Goal: Task Accomplishment & Management: Manage account settings

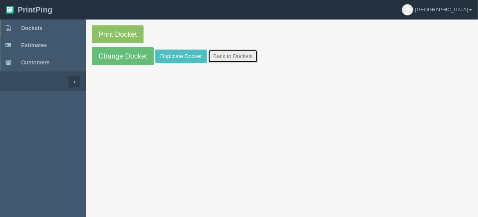
click at [224, 54] on link "Back to Dockets" at bounding box center [233, 56] width 50 height 13
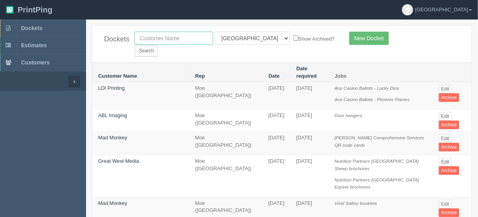
click at [172, 38] on input "text" at bounding box center [173, 38] width 79 height 13
type input "team t"
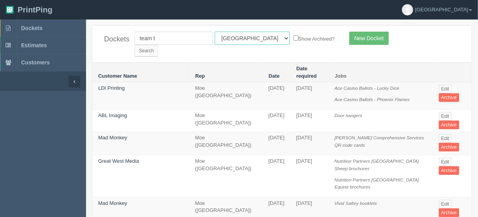
click at [247, 37] on select "All Users [PERSON_NAME] Test 1 [PERSON_NAME] [PERSON_NAME] [PERSON_NAME] France…" at bounding box center [252, 38] width 75 height 13
select select
click at [215, 32] on select "All Users Ali Ali Test 1 Aly Amy Ankit Arif Brandon Dan France Greg Jim Mark Ma…" at bounding box center [252, 38] width 75 height 13
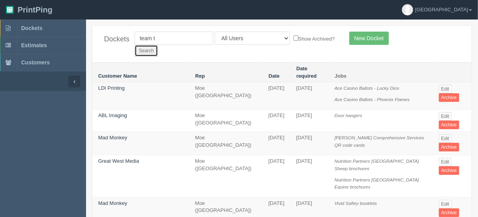
click at [158, 45] on input "Search" at bounding box center [145, 51] width 23 height 12
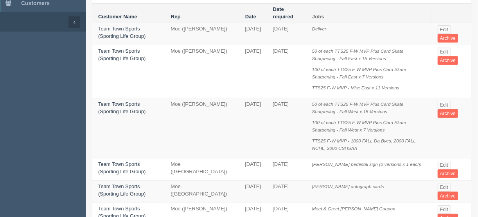
scroll to position [63, 0]
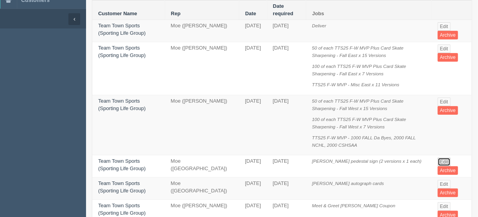
click at [442, 158] on link "Edit" at bounding box center [443, 162] width 13 height 9
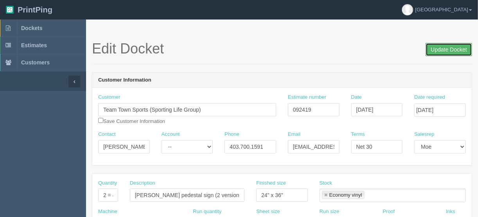
click at [451, 47] on input "Update Docket" at bounding box center [448, 49] width 47 height 13
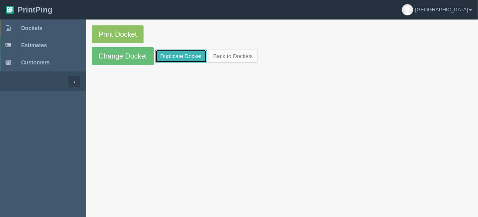
click at [171, 52] on link "Duplicate Docket" at bounding box center [181, 56] width 52 height 13
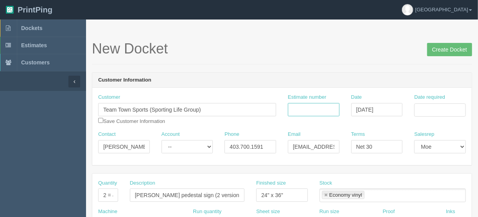
click at [320, 109] on input "Estimate number" at bounding box center [314, 109] width 52 height 13
type input "092622"
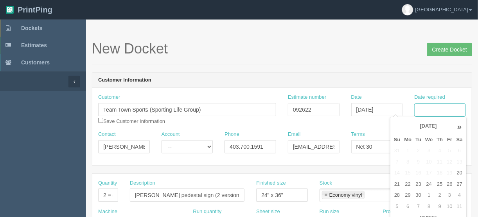
click at [426, 108] on input "Date required" at bounding box center [440, 110] width 52 height 13
click at [406, 185] on td "22" at bounding box center [407, 184] width 11 height 11
click at [448, 183] on td "26" at bounding box center [448, 184] width 9 height 11
type input "[DATE]"
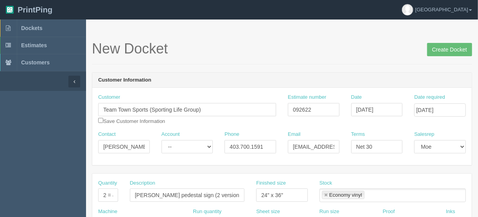
click at [272, 52] on h1 "New Docket Create Docket" at bounding box center [282, 49] width 380 height 16
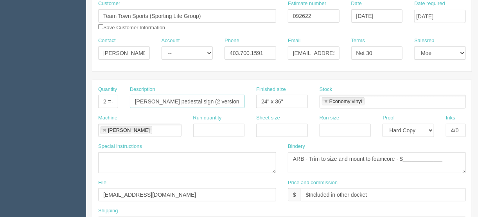
scroll to position [0, 9]
drag, startPoint x: 197, startPoint y: 99, endPoint x: 261, endPoint y: 107, distance: 64.2
click at [261, 107] on div "Quantity 2 = 4 prints Description Dustin Wolf pedestal sign (2 versions x 1 eac…" at bounding box center [281, 100] width 379 height 29
click at [183, 160] on textarea at bounding box center [187, 162] width 178 height 21
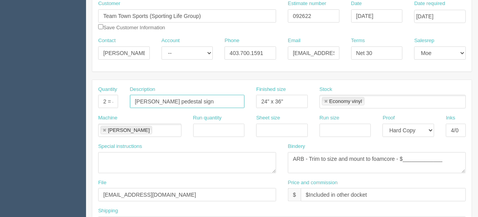
click at [207, 101] on input "Dustin Wolf pedestal sign" at bounding box center [187, 101] width 115 height 13
drag, startPoint x: 186, startPoint y: 98, endPoint x: 119, endPoint y: 111, distance: 68.1
click at [106, 110] on div "Quantity 2 = 4 prints Description Dustin Wolf pedestal sign Finished size 24" x…" at bounding box center [281, 100] width 379 height 29
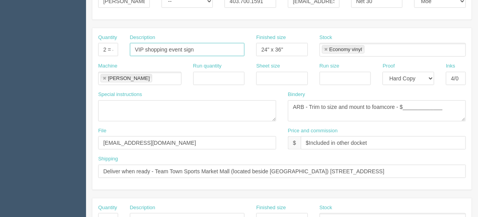
scroll to position [156, 0]
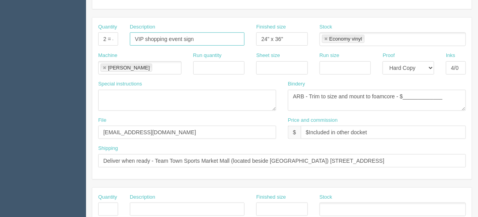
type input "VIP shopping event sign"
click at [427, 160] on input "Deliver when ready - Team Town Sports Market Mall (located beside Landmark Thea…" at bounding box center [281, 160] width 367 height 13
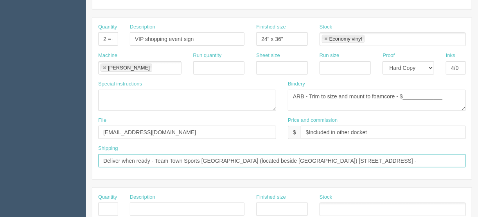
paste input "Attention: Corey Longo"
type input "Deliver when ready - Team Town Sports Market Mall (located beside Landmark Thea…"
click at [323, 38] on link at bounding box center [325, 39] width 5 height 5
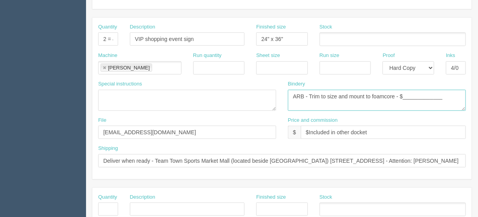
click at [355, 101] on textarea "ARB - Trim to size and mount to foamcore - $_____________" at bounding box center [377, 100] width 178 height 21
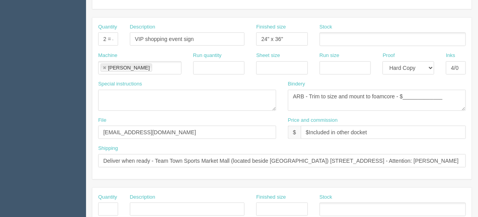
click at [331, 35] on ul at bounding box center [392, 39] width 146 height 14
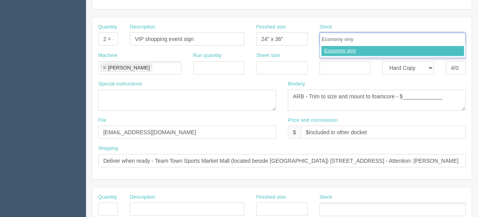
type input "Economy vinyl"
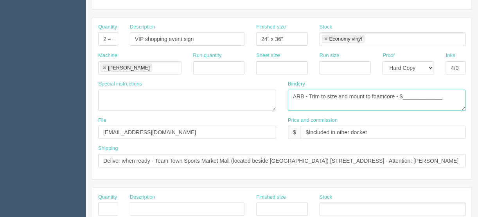
drag, startPoint x: 444, startPoint y: 94, endPoint x: 401, endPoint y: 97, distance: 43.1
click at [401, 97] on textarea "ARB - Trim to size and mount to foamcore - $_____________" at bounding box center [377, 100] width 178 height 21
type textarea "ARB - Trim to size and mount to foamcore - $25.00"
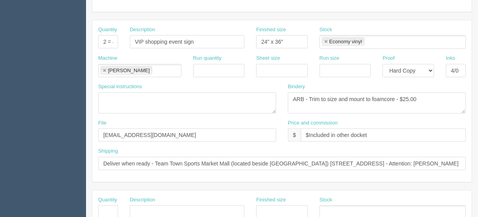
scroll to position [156, 0]
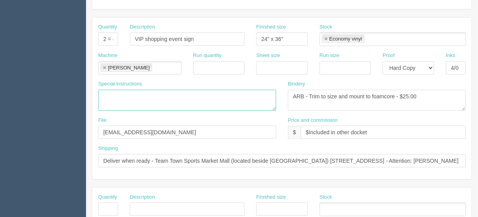
click at [106, 91] on textarea at bounding box center [187, 100] width 178 height 21
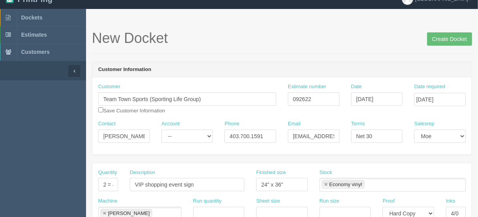
scroll to position [0, 0]
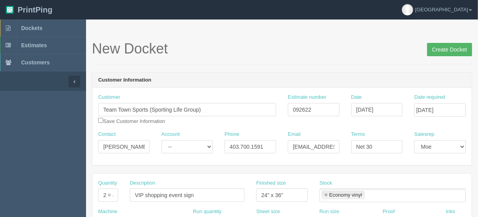
type textarea "Courier included"
click at [446, 49] on input "Create Docket" at bounding box center [449, 49] width 45 height 13
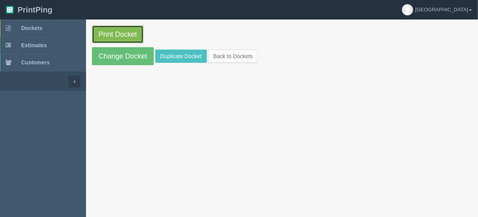
click at [116, 31] on link "Print Docket" at bounding box center [118, 34] width 52 height 18
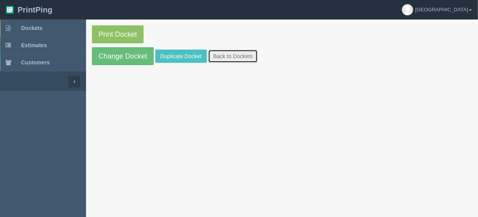
click at [224, 55] on link "Back to Dockets" at bounding box center [233, 56] width 50 height 13
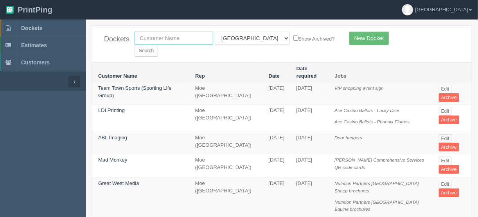
click at [165, 36] on input "text" at bounding box center [173, 38] width 79 height 13
type input "team"
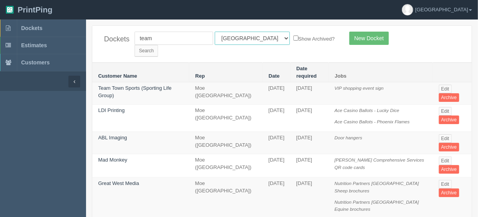
click at [247, 36] on select "All Users Ali Ali Test 1 Aly Amy Ankit Arif Brandon Dan France Greg Jim Mark Ma…" at bounding box center [252, 38] width 75 height 13
select select
click at [215, 32] on select "All Users Ali Ali Test 1 Aly Amy Ankit Arif Brandon Dan France Greg Jim Mark Ma…" at bounding box center [252, 38] width 75 height 13
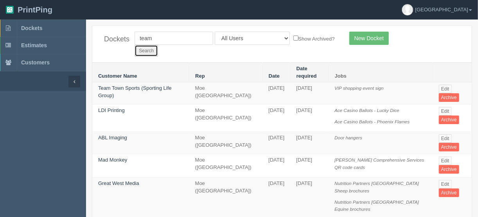
click at [158, 45] on input "Search" at bounding box center [145, 51] width 23 height 12
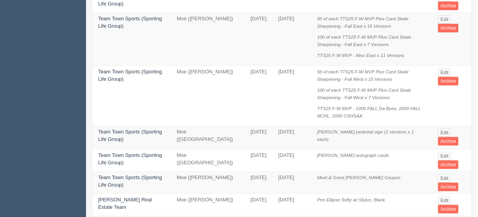
scroll to position [125, 0]
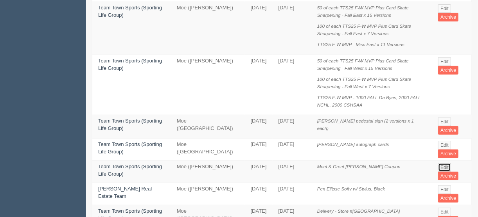
click at [441, 163] on link "Edit" at bounding box center [444, 167] width 13 height 9
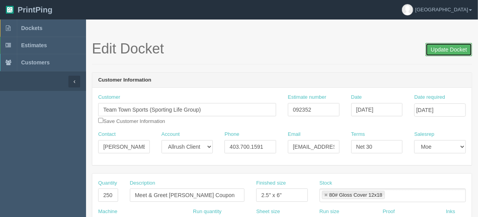
click at [449, 48] on input "Update Docket" at bounding box center [448, 49] width 47 height 13
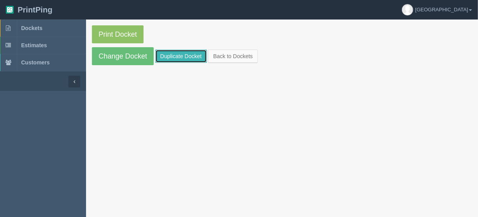
click at [177, 56] on link "Duplicate Docket" at bounding box center [181, 56] width 52 height 13
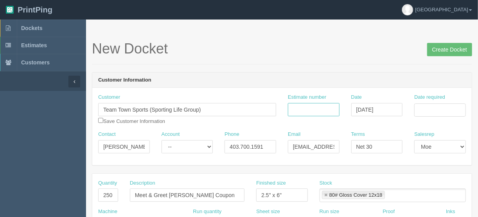
click at [306, 111] on input "Estimate number" at bounding box center [314, 109] width 52 height 13
type input "092622"
click at [444, 109] on input "Date required" at bounding box center [440, 110] width 52 height 13
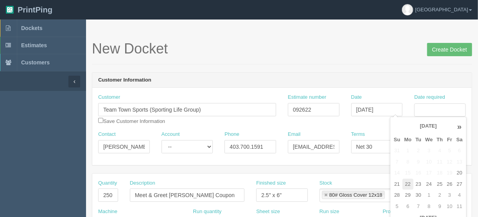
click at [410, 184] on td "22" at bounding box center [407, 184] width 11 height 11
click at [450, 186] on td "26" at bounding box center [448, 184] width 9 height 11
type input "[DATE]"
click at [448, 184] on td "26" at bounding box center [448, 184] width 9 height 11
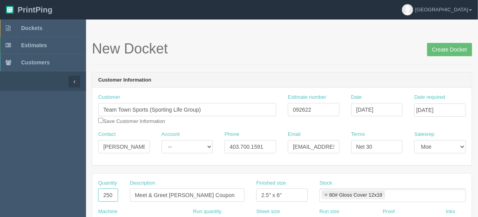
drag, startPoint x: 98, startPoint y: 195, endPoint x: 172, endPoint y: 199, distance: 74.0
click at [168, 199] on div "Quantity 250 Description Meet & Greet Dustin Wolf Coupon Finished size 2.5" x 6…" at bounding box center [281, 194] width 379 height 29
type input "300"
drag, startPoint x: 196, startPoint y: 194, endPoint x: 166, endPoint y: 172, distance: 36.9
click at [126, 195] on div "Description Meet & Greet Dustin Wolf Coupon" at bounding box center [187, 194] width 126 height 29
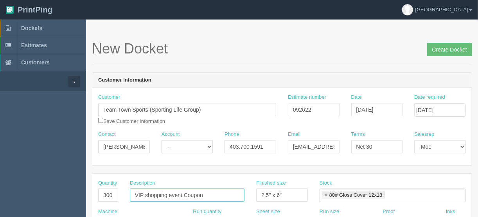
click at [187, 193] on input "VIP shopping event Coupon" at bounding box center [187, 195] width 115 height 13
type input "VIP shopping event coupon"
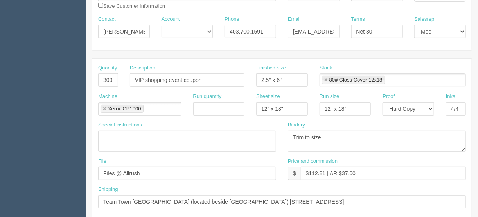
scroll to position [125, 0]
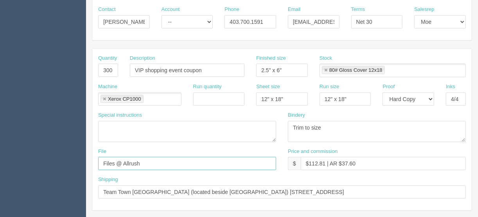
drag, startPoint x: 171, startPoint y: 164, endPoint x: 78, endPoint y: 164, distance: 93.0
type input "files@allrush.ca"
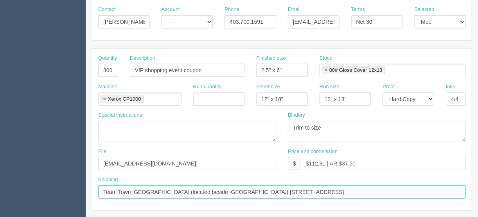
click at [367, 189] on input "Team Town Sports Market Mall (located beside Landmark Theatre) 3412 49th St NW …" at bounding box center [281, 192] width 367 height 13
paste input "Attention: Corey Longo"
click at [102, 189] on input "Team Town Sports Market Mall (located beside Landmark Theatre) 3412 49th St NW …" at bounding box center [281, 192] width 367 height 13
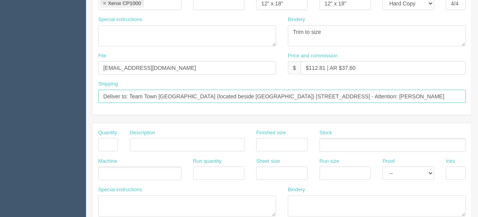
scroll to position [207, 0]
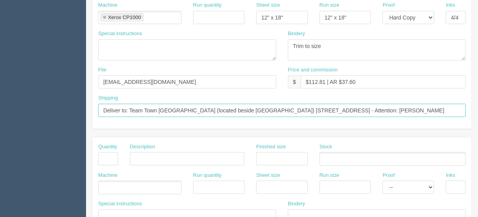
type input "Deliver to: Team Town Sports Market Mall (located beside Landmark Theatre) 3412…"
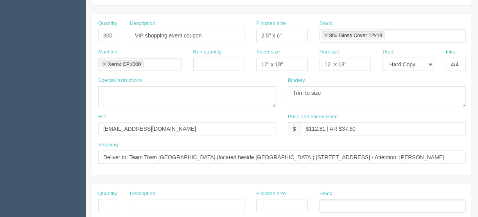
scroll to position [144, 0]
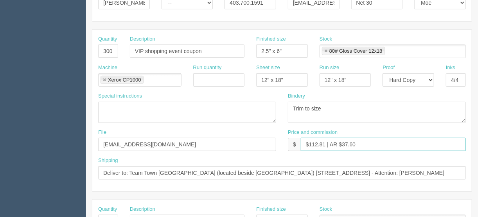
drag, startPoint x: 324, startPoint y: 142, endPoint x: 309, endPoint y: 142, distance: 14.5
click at [309, 142] on input "$112.81 | AR $37.60" at bounding box center [383, 144] width 165 height 13
drag, startPoint x: 356, startPoint y: 143, endPoint x: 343, endPoint y: 143, distance: 12.9
click at [343, 143] on input "$266.66 | AR $37.60" at bounding box center [383, 144] width 165 height 13
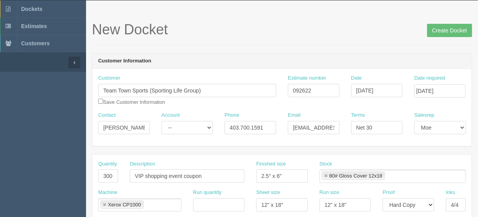
scroll to position [0, 0]
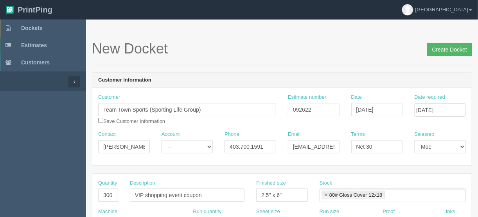
type input "$266.66 | AR $88.89"
click at [445, 50] on input "Create Docket" at bounding box center [449, 49] width 45 height 13
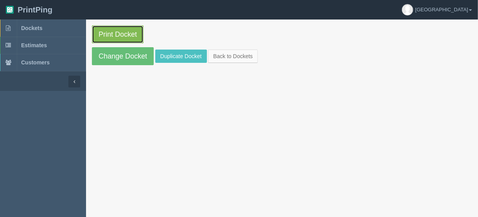
click at [116, 34] on link "Print Docket" at bounding box center [118, 34] width 52 height 18
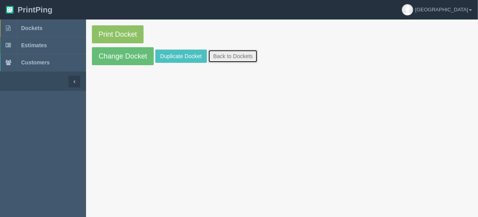
click at [222, 56] on link "Back to Dockets" at bounding box center [233, 56] width 50 height 13
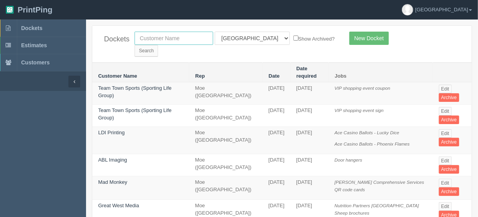
click at [183, 41] on input "text" at bounding box center [173, 38] width 79 height 13
type input "justice c"
click at [248, 35] on select "All Users [PERSON_NAME] Test 1 [PERSON_NAME] [PERSON_NAME] [PERSON_NAME] France…" at bounding box center [252, 38] width 75 height 13
select select
click at [215, 32] on select "All Users [PERSON_NAME] Test 1 [PERSON_NAME] [PERSON_NAME] [PERSON_NAME] France…" at bounding box center [252, 38] width 75 height 13
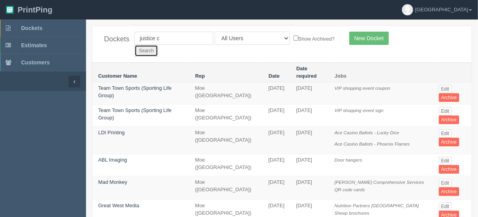
click at [158, 45] on input "Search" at bounding box center [145, 51] width 23 height 12
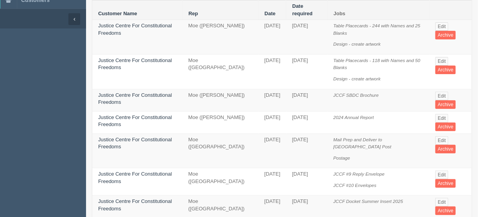
scroll to position [94, 0]
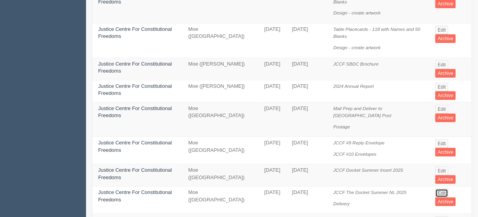
click at [441, 189] on link "Edit" at bounding box center [441, 193] width 13 height 9
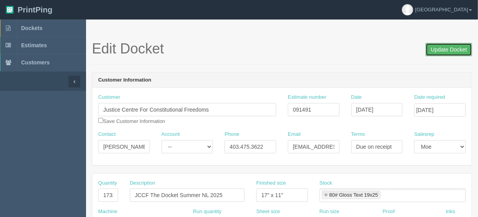
click at [446, 49] on input "Update Docket" at bounding box center [448, 49] width 47 height 13
click at [31, 26] on span "Dockets" at bounding box center [31, 28] width 21 height 6
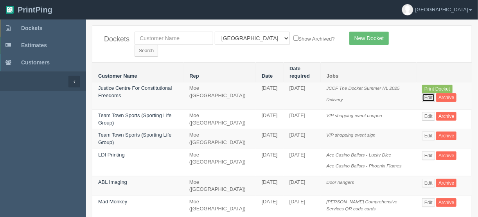
click at [435, 93] on link "Edit" at bounding box center [428, 97] width 13 height 9
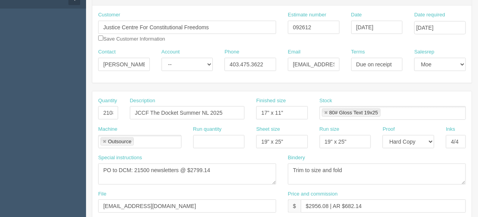
scroll to position [94, 0]
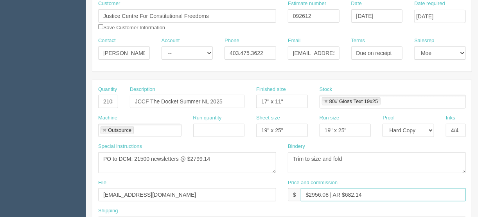
drag, startPoint x: 327, startPoint y: 192, endPoint x: 309, endPoint y: 195, distance: 18.6
click at [309, 195] on input "$2956.08 | AR $682.14" at bounding box center [383, 194] width 165 height 13
drag, startPoint x: 359, startPoint y: 193, endPoint x: 343, endPoint y: 192, distance: 16.1
click at [343, 192] on input "$8662.77 | AR $682.14" at bounding box center [383, 194] width 165 height 13
click at [361, 196] on input "$8662.77 | AR $682.14" at bounding box center [383, 194] width 165 height 13
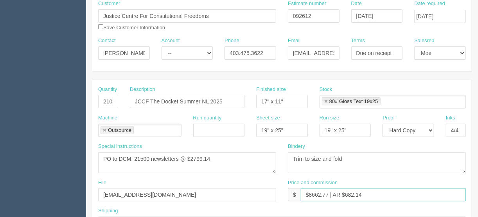
drag, startPoint x: 362, startPoint y: 193, endPoint x: 344, endPoint y: 193, distance: 18.0
click at [344, 193] on input "$8662.77 | AR $682.14" at bounding box center [383, 194] width 165 height 13
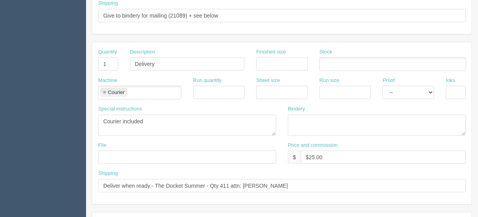
scroll to position [313, 0]
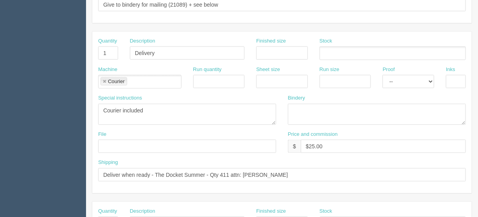
type input "$8662.77 | AR $1999.10"
drag, startPoint x: 205, startPoint y: 171, endPoint x: 169, endPoint y: 170, distance: 35.6
click at [184, 171] on input "Deliver when ready - The Docket Summer - Qty 411 attn: Charlotte Jordan" at bounding box center [281, 174] width 367 height 13
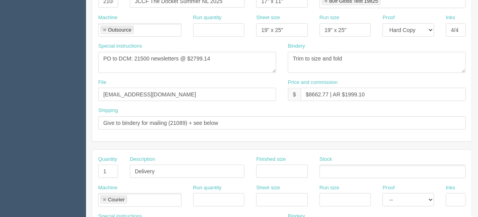
scroll to position [156, 0]
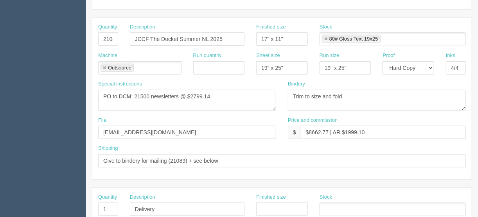
type input "Deliver when ready - The Docket Autumn - Qty 411 attn: Charlotte Jordan"
drag, startPoint x: 200, startPoint y: 37, endPoint x: 180, endPoint y: 38, distance: 19.6
click at [180, 38] on input "JCCF The Docket Summer NL 2025" at bounding box center [187, 38] width 115 height 13
type input "JCCF The Docket Autumn NL 2025"
drag, startPoint x: 288, startPoint y: 35, endPoint x: 245, endPoint y: 34, distance: 43.0
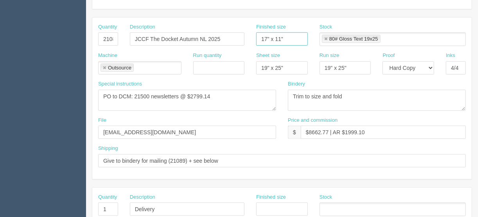
click at [245, 34] on div "Quantity 21089 Description JCCF The Docket Autumn NL 2025 Finished size 17" x 1…" at bounding box center [281, 37] width 379 height 29
drag, startPoint x: 285, startPoint y: 66, endPoint x: 230, endPoint y: 70, distance: 54.9
click at [230, 70] on div "Machine Outsource Outsource Run quantity Sheet size 19" x 25" Run size 19" x 25…" at bounding box center [281, 66] width 379 height 29
drag, startPoint x: 350, startPoint y: 65, endPoint x: 301, endPoint y: 55, distance: 49.8
click at [291, 70] on div "Machine Outsource Outsource Run quantity Sheet size Run size 19" x 25" Proof --…" at bounding box center [281, 66] width 379 height 29
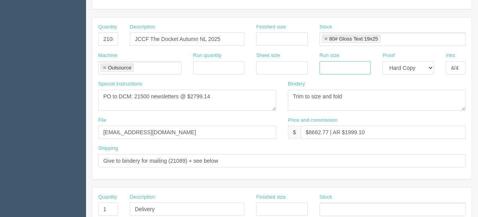
click at [324, 39] on link at bounding box center [325, 39] width 5 height 5
drag, startPoint x: 460, startPoint y: 65, endPoint x: 435, endPoint y: 63, distance: 25.6
click at [431, 63] on div "Machine Outsource Outsource Run quantity Sheet size Run size Proof -- Email Har…" at bounding box center [281, 66] width 379 height 29
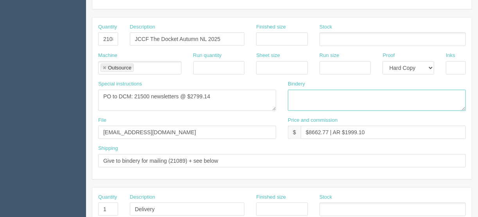
drag, startPoint x: 348, startPoint y: 95, endPoint x: 260, endPoint y: 98, distance: 88.8
click at [260, 98] on div "Special instructions PO to DCM: 21500 newsletters @ $2799.14 Bindery Trim to si…" at bounding box center [281, 99] width 379 height 36
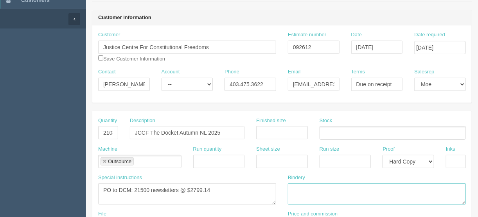
scroll to position [0, 0]
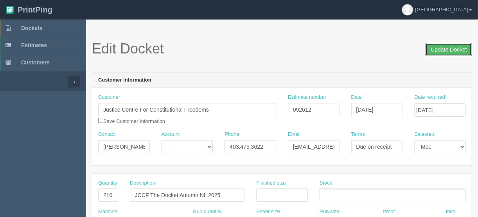
drag, startPoint x: 446, startPoint y: 49, endPoint x: 436, endPoint y: 49, distance: 9.4
click at [445, 49] on input "Update Docket" at bounding box center [448, 49] width 47 height 13
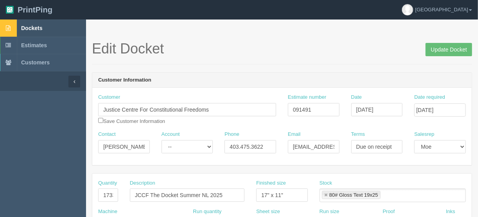
scroll to position [94, 0]
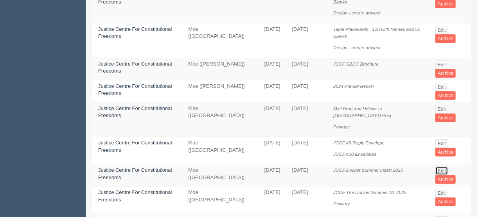
click at [439, 167] on link "Edit" at bounding box center [441, 171] width 13 height 9
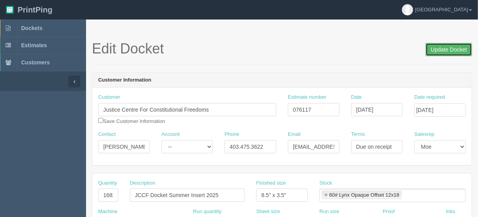
click at [445, 49] on input "Update Docket" at bounding box center [448, 49] width 47 height 13
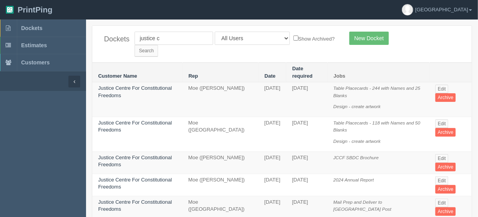
scroll to position [94, 0]
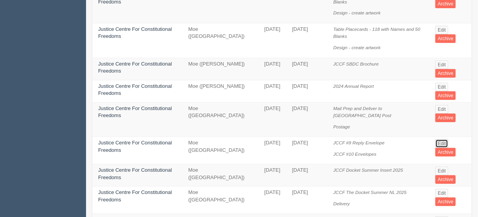
click at [440, 140] on link "Edit" at bounding box center [441, 144] width 13 height 9
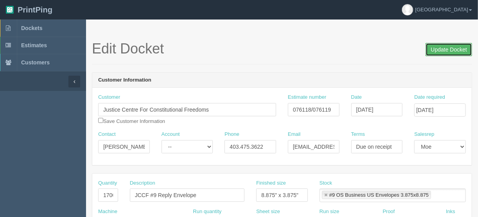
click at [443, 50] on input "Update Docket" at bounding box center [448, 49] width 47 height 13
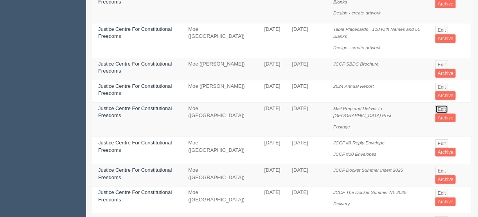
click at [441, 105] on link "Edit" at bounding box center [441, 109] width 13 height 9
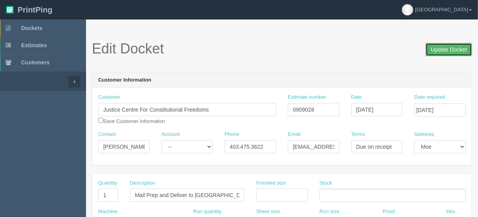
click at [438, 47] on input "Update Docket" at bounding box center [448, 49] width 47 height 13
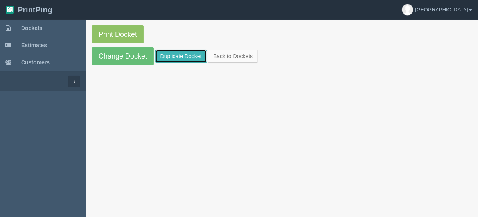
click at [175, 55] on link "Duplicate Docket" at bounding box center [181, 56] width 52 height 13
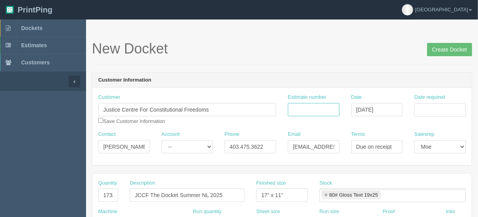
drag, startPoint x: 299, startPoint y: 110, endPoint x: 313, endPoint y: 108, distance: 14.3
click at [299, 110] on input "Estimate number" at bounding box center [314, 109] width 52 height 13
type input "092612"
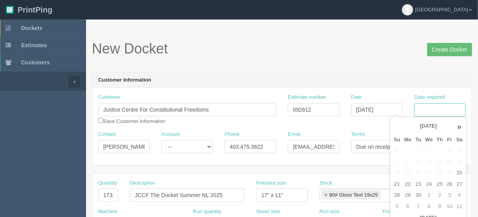
click at [429, 112] on input "Date required" at bounding box center [440, 110] width 52 height 13
click at [407, 206] on td "6" at bounding box center [407, 206] width 11 height 11
type input "October 6, 2025"
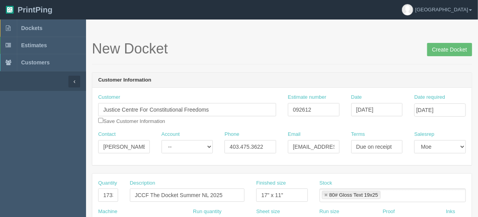
click at [103, 195] on input "17332" at bounding box center [108, 195] width 20 height 13
drag, startPoint x: 100, startPoint y: 195, endPoint x: 153, endPoint y: 196, distance: 53.2
click at [153, 196] on div "Quantity 17332 Description JCCF The Docket Summer NL 2025 Finished size 17" x 1…" at bounding box center [281, 194] width 379 height 29
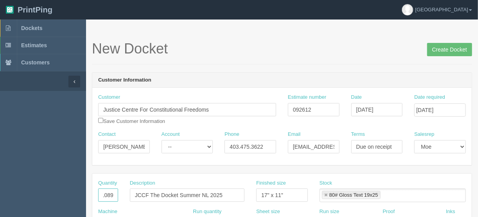
type input "21089"
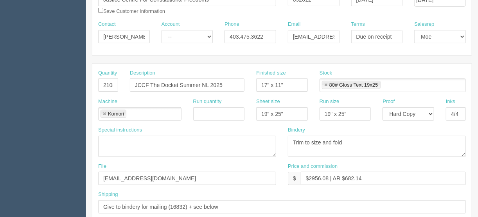
scroll to position [125, 0]
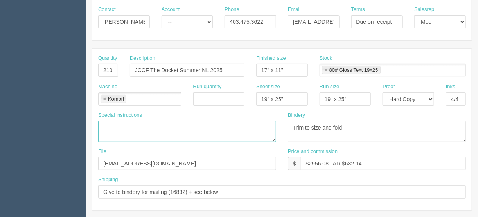
click at [101, 122] on textarea at bounding box center [187, 131] width 178 height 21
type textarea "PO to DCM: 21089 newsletters"
click at [106, 98] on link at bounding box center [104, 99] width 5 height 5
type textarea "PO to DCM: 21089 newsletters"
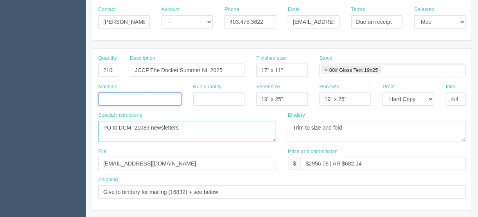
click at [131, 136] on textarea "PO to DCM: 21089 newsletters" at bounding box center [187, 131] width 178 height 21
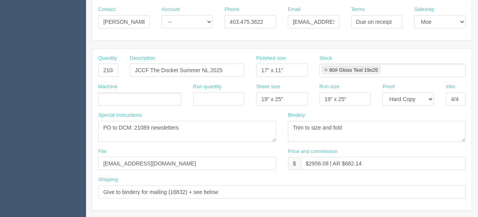
click at [108, 94] on ul at bounding box center [139, 100] width 83 height 14
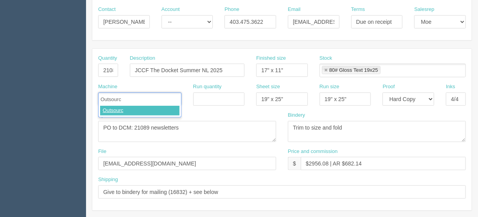
type input "Outsource"
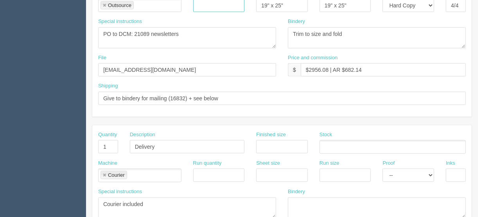
scroll to position [188, 0]
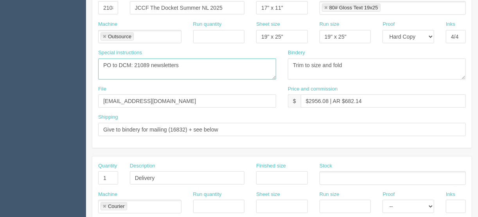
click at [191, 64] on textarea "PO to DCM: 21089 newsletters" at bounding box center [187, 69] width 178 height 21
drag, startPoint x: 148, startPoint y: 63, endPoint x: 140, endPoint y: 63, distance: 7.8
click at [140, 63] on textarea "PO to DCM: 21089 newsletters @ $2799.14" at bounding box center [187, 69] width 178 height 21
type textarea "PO to DCM: 21500 newsletters @ $2799.14"
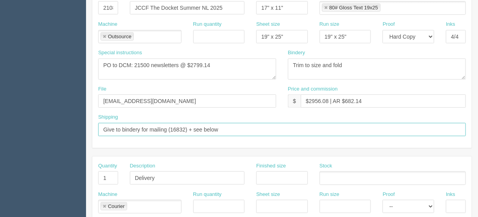
drag, startPoint x: 184, startPoint y: 127, endPoint x: 170, endPoint y: 127, distance: 14.1
click at [170, 127] on input "Give to bindery for mailing (16832) + see below" at bounding box center [281, 129] width 367 height 13
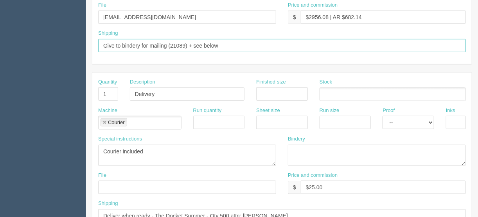
scroll to position [281, 0]
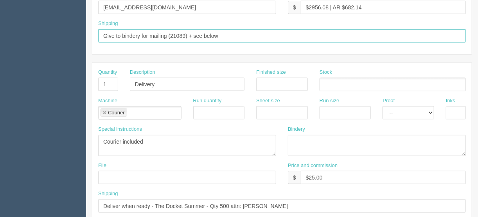
type input "Give to bindery for mailing (21089) + see below"
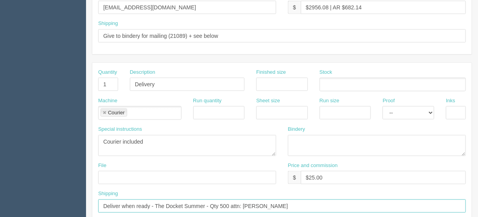
drag, startPoint x: 228, startPoint y: 202, endPoint x: 220, endPoint y: 203, distance: 8.0
click at [220, 203] on input "Deliver when ready - The Docket Summer - Qty 500 attn: Charlotte Jordan" at bounding box center [281, 206] width 367 height 13
type input "Deliver when ready - The Docket Summer - Qty 411 attn: Charlotte Jordan"
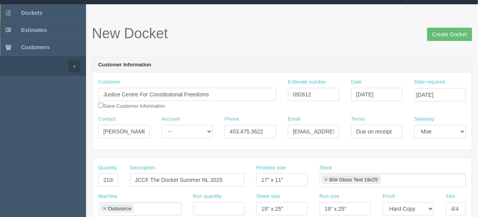
scroll to position [0, 0]
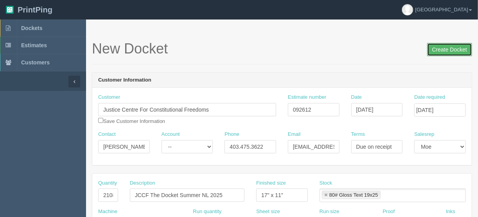
click at [448, 48] on input "Create Docket" at bounding box center [449, 49] width 45 height 13
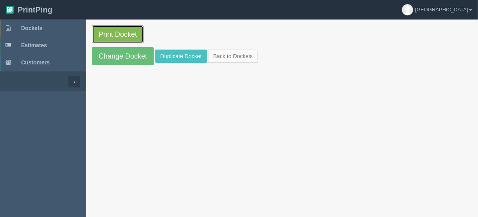
click at [113, 31] on link "Print Docket" at bounding box center [118, 34] width 52 height 18
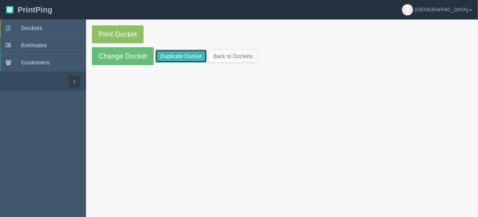
click at [180, 55] on link "Duplicate Docket" at bounding box center [181, 56] width 52 height 13
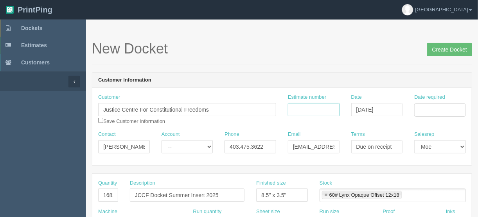
click at [317, 107] on input "Estimate number" at bounding box center [314, 109] width 52 height 13
type input "092612"
drag, startPoint x: 189, startPoint y: 192, endPoint x: 170, endPoint y: 193, distance: 19.2
click at [170, 193] on input "JCCF Docket Summer Insert 2025" at bounding box center [187, 195] width 115 height 13
type input "JCCF Docket Autumn Insert 2025"
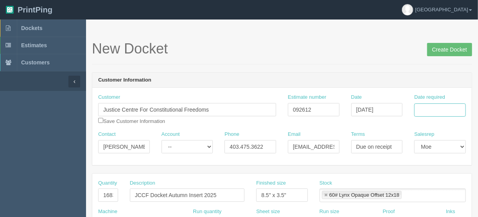
click at [433, 105] on input "Date required" at bounding box center [440, 110] width 52 height 13
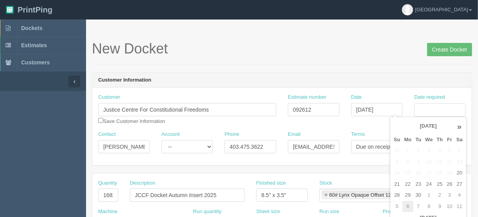
click at [409, 206] on td "6" at bounding box center [407, 206] width 11 height 11
type input "October 6, 2025"
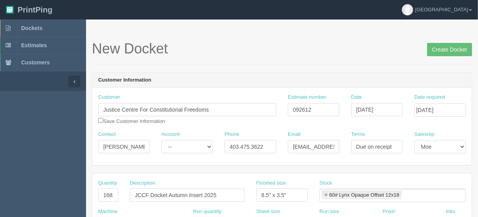
click at [339, 73] on header "Customer Information" at bounding box center [281, 81] width 379 height 16
drag, startPoint x: 100, startPoint y: 193, endPoint x: 147, endPoint y: 192, distance: 46.9
click at [147, 192] on div "Quantity 16832 Description JCCF Docket Autumn Insert 2025 Finished size 8.5" x …" at bounding box center [281, 194] width 379 height 29
type input "21089"
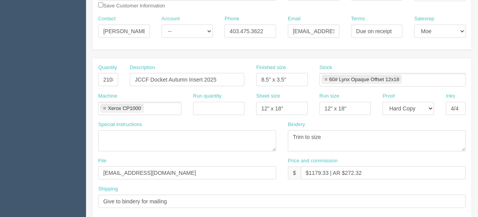
scroll to position [125, 0]
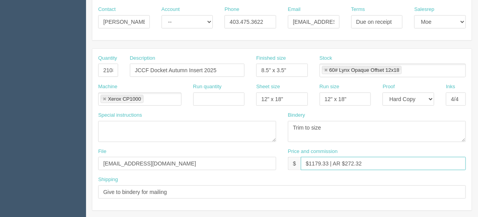
drag, startPoint x: 366, startPoint y: 160, endPoint x: 308, endPoint y: 163, distance: 58.7
click at [308, 163] on input "$1179.33 | AR $272.32" at bounding box center [383, 163] width 165 height 13
type input "$Included in other docket"
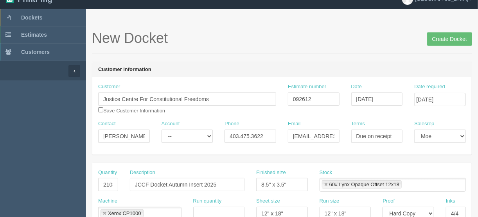
scroll to position [0, 0]
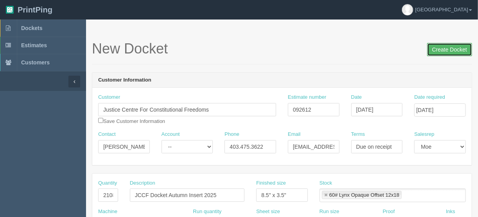
drag, startPoint x: 446, startPoint y: 47, endPoint x: 443, endPoint y: 51, distance: 4.8
click at [446, 47] on input "Create Docket" at bounding box center [449, 49] width 45 height 13
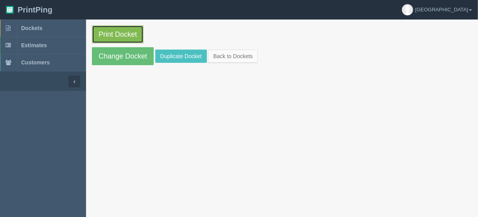
click at [108, 32] on link "Print Docket" at bounding box center [118, 34] width 52 height 18
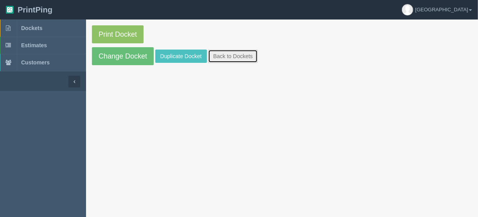
click at [238, 52] on link "Back to Dockets" at bounding box center [233, 56] width 50 height 13
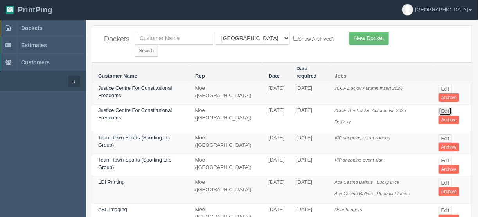
click at [442, 107] on link "Edit" at bounding box center [445, 111] width 13 height 9
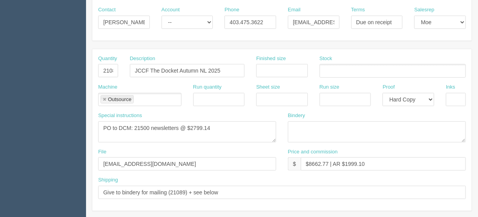
scroll to position [125, 0]
drag, startPoint x: 155, startPoint y: 166, endPoint x: 84, endPoint y: 165, distance: 70.7
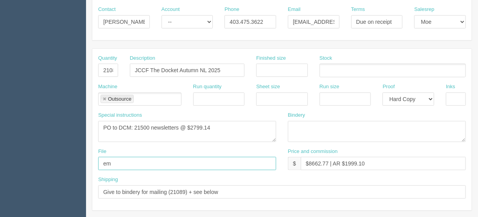
type input "Emailed to vendor"
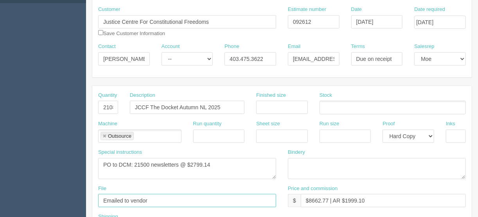
scroll to position [31, 0]
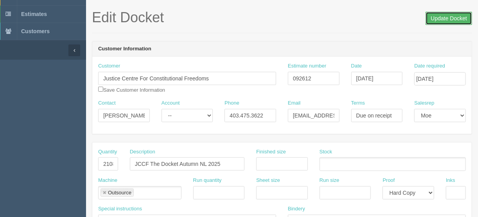
click at [449, 18] on input "Update Docket" at bounding box center [448, 18] width 47 height 13
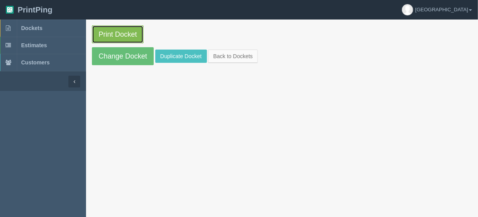
click at [123, 31] on link "Print Docket" at bounding box center [118, 34] width 52 height 18
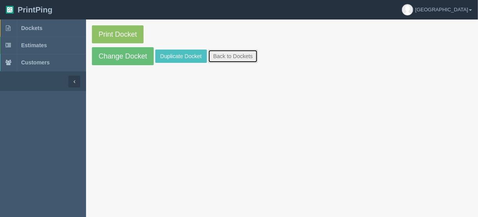
click at [234, 55] on link "Back to Dockets" at bounding box center [233, 56] width 50 height 13
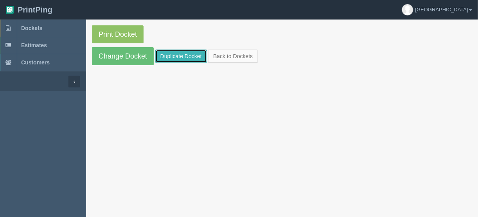
click at [187, 54] on link "Duplicate Docket" at bounding box center [181, 56] width 52 height 13
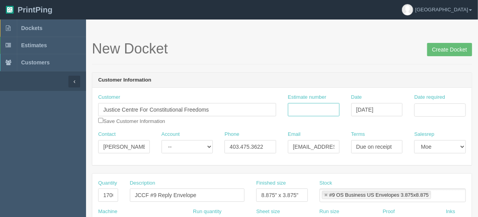
drag, startPoint x: 310, startPoint y: 109, endPoint x: 312, endPoint y: 115, distance: 6.7
click at [310, 109] on input "Estimate number" at bounding box center [314, 109] width 52 height 13
type input "092612"
click at [442, 105] on input "Date required" at bounding box center [440, 110] width 52 height 13
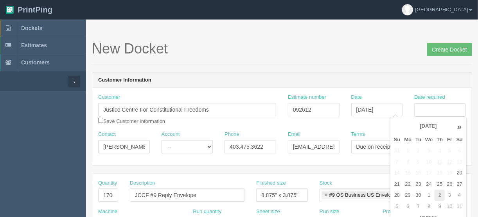
click at [439, 194] on td "2" at bounding box center [439, 195] width 10 height 11
type input "October 2, 2025"
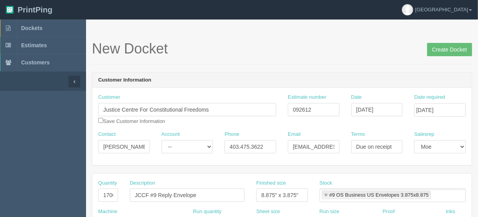
click at [360, 54] on h1 "New Docket Create Docket" at bounding box center [282, 49] width 380 height 16
drag, startPoint x: 100, startPoint y: 194, endPoint x: 155, endPoint y: 193, distance: 55.1
click at [154, 194] on div "Quantity 17000 Description JCCF #9 Reply Envelope Finished size 8.875" x 3.875"…" at bounding box center [281, 194] width 379 height 29
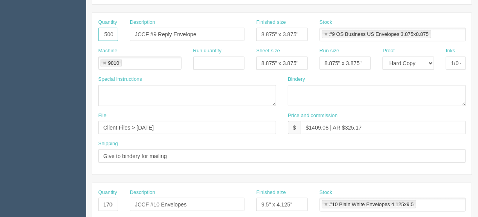
scroll to position [188, 0]
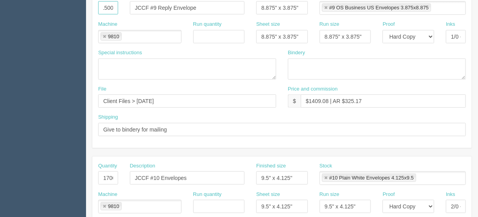
type input "21500"
drag, startPoint x: 101, startPoint y: 175, endPoint x: 153, endPoint y: 175, distance: 51.6
click at [153, 175] on div "Quantity 17000 Description JCCF #10 Envelopes Finished size 9.5" x 4.125" Stock…" at bounding box center [281, 177] width 379 height 29
type input "21500"
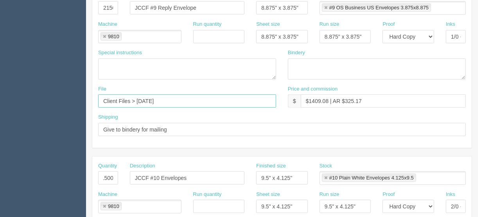
scroll to position [0, 0]
drag, startPoint x: 175, startPoint y: 99, endPoint x: 136, endPoint y: 99, distance: 38.7
click at [136, 99] on input "Client Files > April 2025" at bounding box center [187, 101] width 178 height 13
click at [142, 98] on input "Client Files > April 2025" at bounding box center [187, 101] width 178 height 13
drag, startPoint x: 147, startPoint y: 98, endPoint x: 136, endPoint y: 101, distance: 11.5
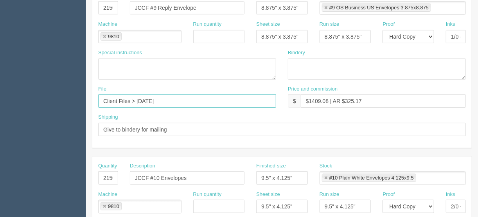
click at [136, 101] on input "Client Files > April 2025" at bounding box center [187, 101] width 178 height 13
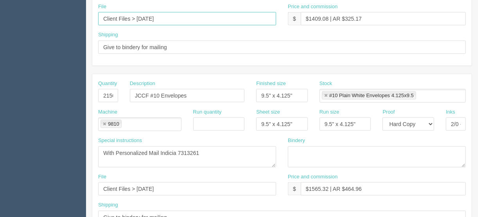
scroll to position [281, 0]
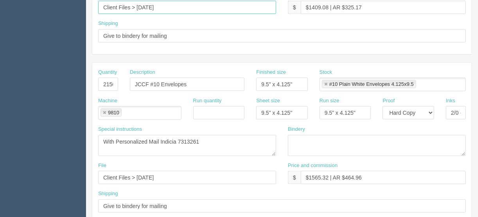
type input "Client Files > June 2025"
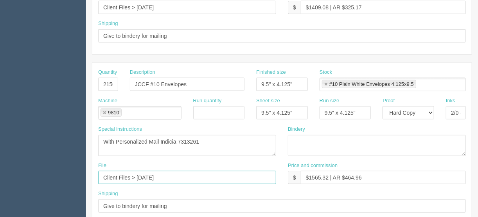
click at [146, 175] on input "Client Files > April 2025" at bounding box center [187, 177] width 178 height 13
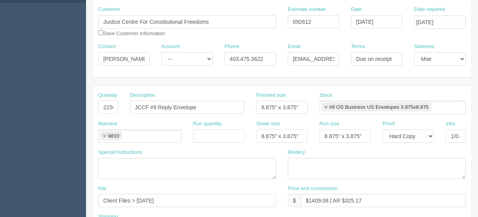
scroll to position [94, 0]
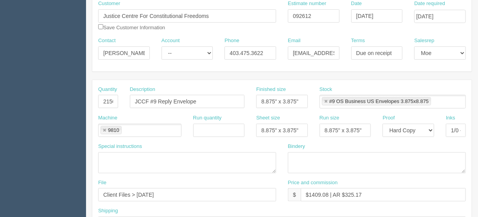
type input "Client Files > June 2025"
drag, startPoint x: 364, startPoint y: 192, endPoint x: 308, endPoint y: 192, distance: 56.3
click at [308, 192] on input "$1409.08 | AR $325.17" at bounding box center [383, 194] width 165 height 13
type input "$Included in other docket"
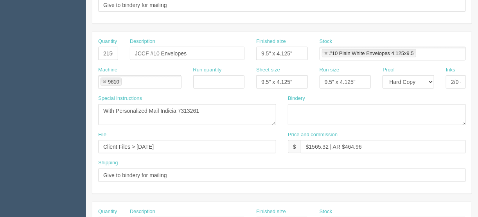
scroll to position [313, 0]
drag, startPoint x: 371, startPoint y: 143, endPoint x: 309, endPoint y: 141, distance: 62.2
click at [309, 141] on input "$1565.32 | AR $464.96" at bounding box center [383, 146] width 165 height 13
type input "$Included in other docket"
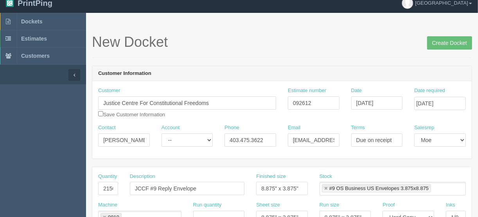
scroll to position [0, 0]
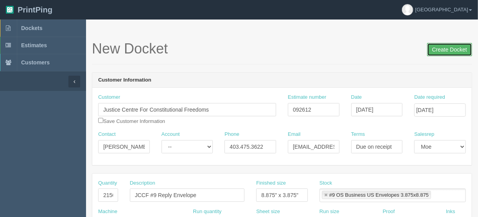
click at [443, 48] on input "Create Docket" at bounding box center [449, 49] width 45 height 13
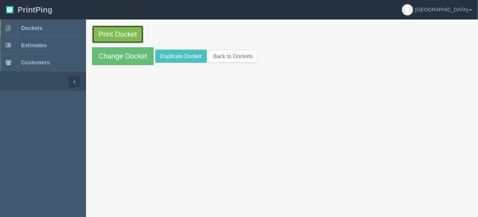
click at [120, 32] on link "Print Docket" at bounding box center [118, 34] width 52 height 18
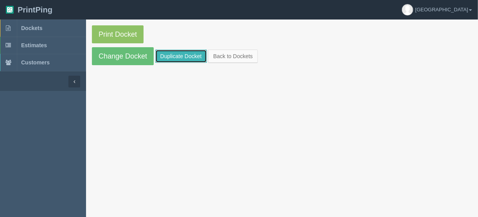
click at [170, 55] on link "Duplicate Docket" at bounding box center [181, 56] width 52 height 13
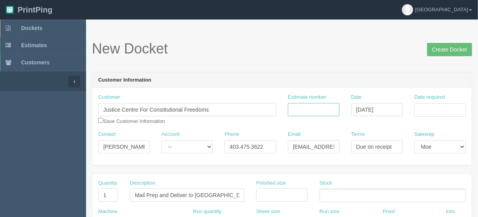
click at [315, 108] on input "Estimate number" at bounding box center [314, 109] width 52 height 13
type input "092622"
drag, startPoint x: 442, startPoint y: 107, endPoint x: 439, endPoint y: 114, distance: 6.8
click at [440, 107] on input "Date required" at bounding box center [440, 110] width 52 height 13
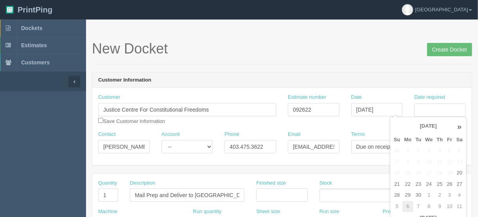
click at [405, 206] on td "6" at bounding box center [407, 206] width 11 height 11
type input "October 6, 2025"
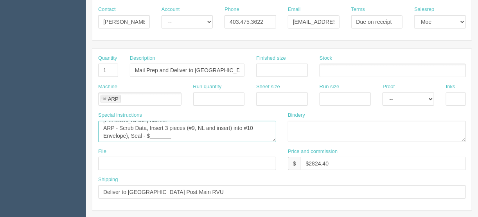
scroll to position [8, 0]
drag, startPoint x: 172, startPoint y: 136, endPoint x: 150, endPoint y: 134, distance: 22.0
click at [150, 134] on textarea "[PERSON_NAME] has list ARP - Scrub Data, Insert 3 pieces (#9, NL and insert) in…" at bounding box center [187, 131] width 178 height 21
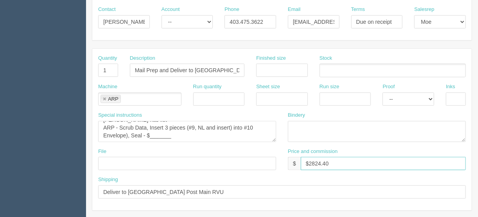
drag, startPoint x: 331, startPoint y: 162, endPoint x: 309, endPoint y: 162, distance: 22.3
click at [309, 162] on input "$2824.40" at bounding box center [383, 163] width 165 height 13
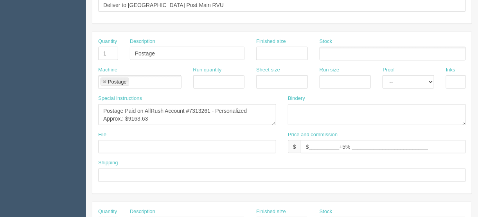
scroll to position [313, 0]
type input "$3436.64"
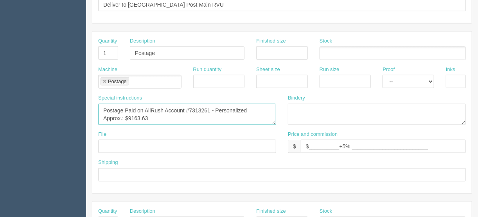
scroll to position [8, 0]
drag, startPoint x: 147, startPoint y: 116, endPoint x: 101, endPoint y: 111, distance: 46.4
click at [101, 111] on textarea "Postage Paid on AllRush Account #7313261 - Personalized Approx.: $9163.63" at bounding box center [187, 114] width 178 height 21
drag, startPoint x: 245, startPoint y: 107, endPoint x: 223, endPoint y: 107, distance: 22.3
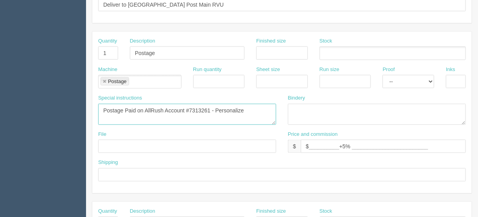
click at [223, 107] on textarea "Postage Paid on AllRush Account #7313261 - Personalized Approx.: $9163.63" at bounding box center [187, 114] width 178 height 21
click at [248, 107] on textarea "Postage Paid on AllRush Account #7313261 - Personalized Approx.: $9163.63" at bounding box center [187, 114] width 178 height 21
click at [248, 108] on textarea "Postage Paid on AllRush Account #7313261 - Personalized Approx.: $9163.63" at bounding box center [187, 114] width 178 height 21
click at [243, 107] on textarea "Postage Paid on AllRush Account #7313261 - Personalized Approx.: $9163.63" at bounding box center [187, 114] width 178 height 21
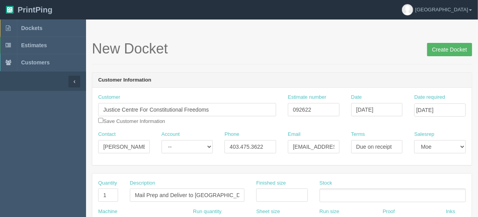
type textarea "Postage Paid on AllRush Account #7313261 - Personalized mail"
click at [440, 49] on input "Create Docket" at bounding box center [449, 49] width 45 height 13
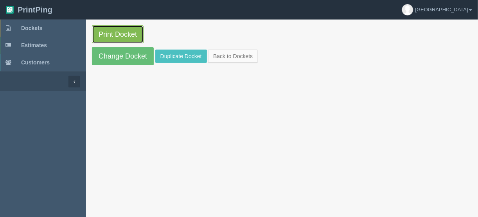
click at [124, 32] on link "Print Docket" at bounding box center [118, 34] width 52 height 18
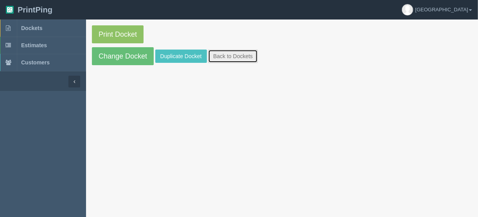
click at [240, 58] on link "Back to Dockets" at bounding box center [233, 56] width 50 height 13
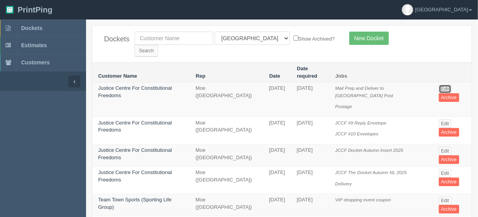
click at [443, 85] on link "Edit" at bounding box center [445, 89] width 13 height 9
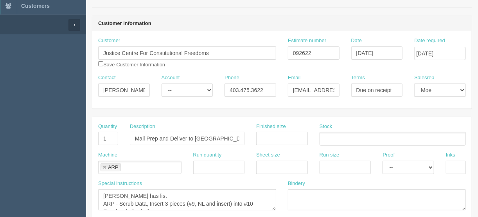
scroll to position [63, 0]
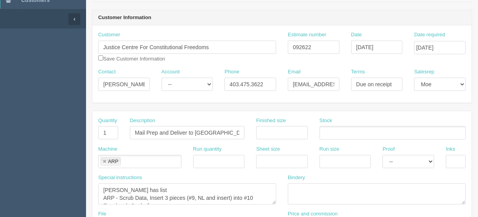
drag, startPoint x: 102, startPoint y: 159, endPoint x: 127, endPoint y: 166, distance: 25.4
click at [102, 159] on link at bounding box center [104, 161] width 5 height 5
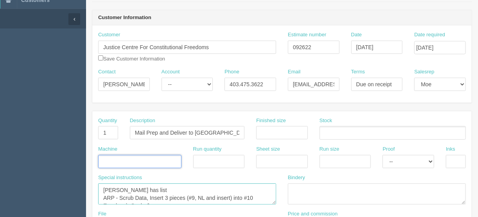
click at [171, 187] on textarea "[PERSON_NAME] has list ARP - Scrub Data, Insert 3 pieces (#9, NL and insert) in…" at bounding box center [187, 194] width 178 height 21
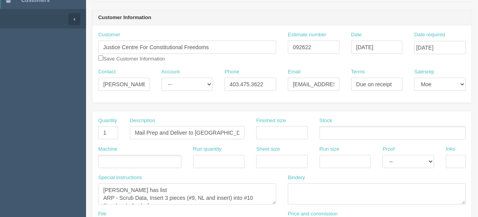
click at [119, 157] on ul at bounding box center [139, 162] width 83 height 14
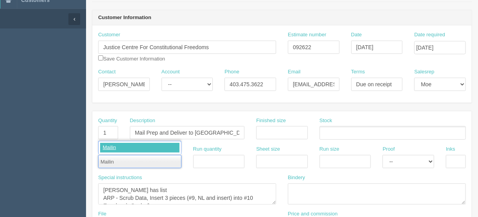
type input "Mailing"
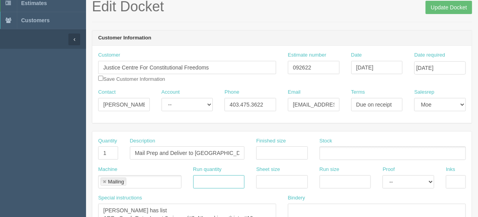
scroll to position [0, 0]
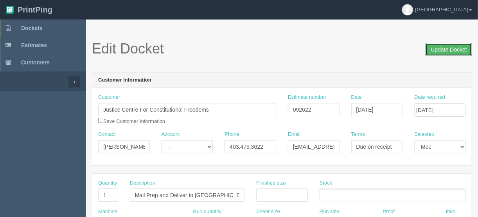
click at [450, 48] on input "Update Docket" at bounding box center [448, 49] width 47 height 13
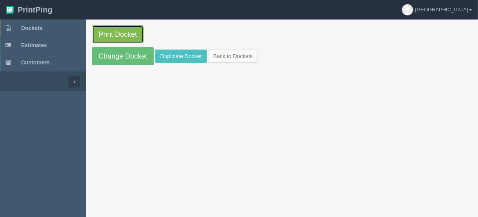
click at [107, 35] on link "Print Docket" at bounding box center [118, 34] width 52 height 18
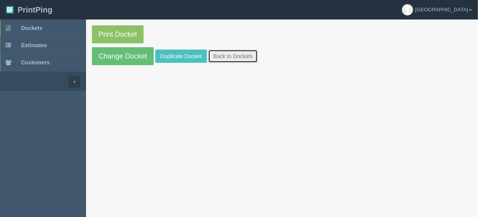
click at [235, 56] on link "Back to Dockets" at bounding box center [233, 56] width 50 height 13
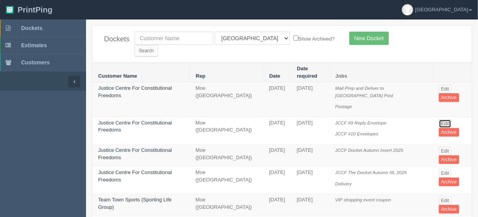
click at [439, 120] on link "Edit" at bounding box center [445, 124] width 13 height 9
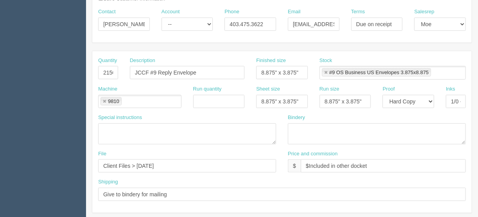
scroll to position [125, 0]
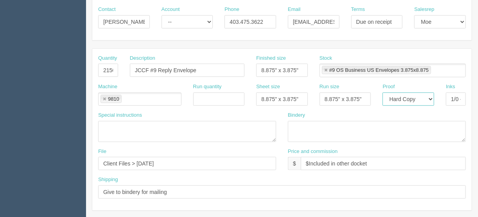
click at [429, 98] on select "-- Email Hard Copy" at bounding box center [408, 99] width 52 height 13
select select "Email"
click at [382, 93] on select "-- Email Hard Copy" at bounding box center [408, 99] width 52 height 13
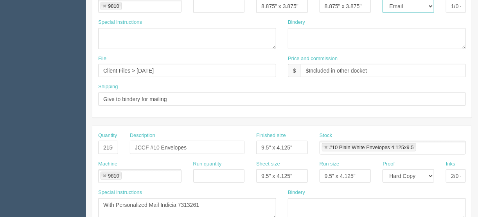
scroll to position [281, 0]
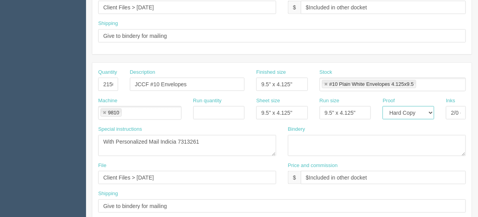
click at [431, 111] on select "-- Email Hard Copy" at bounding box center [408, 112] width 52 height 13
select select "Email"
click at [382, 106] on select "-- Email Hard Copy" at bounding box center [408, 112] width 52 height 13
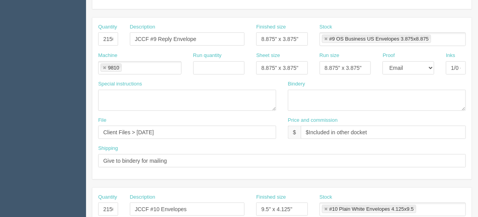
scroll to position [31, 0]
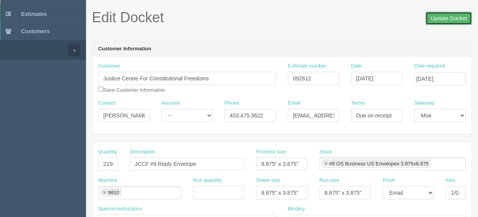
drag, startPoint x: 444, startPoint y: 16, endPoint x: 439, endPoint y: 19, distance: 5.6
click at [444, 16] on input "Update Docket" at bounding box center [448, 18] width 47 height 13
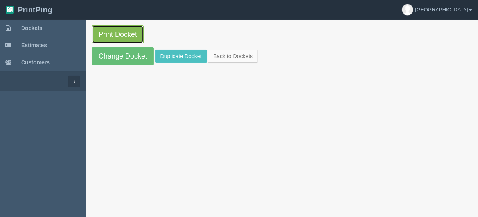
click at [111, 34] on link "Print Docket" at bounding box center [118, 34] width 52 height 18
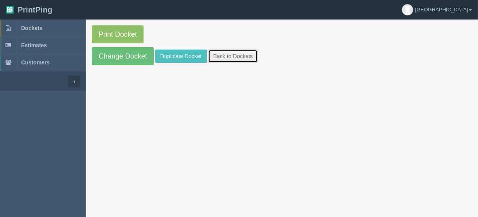
click at [229, 51] on link "Back to Dockets" at bounding box center [233, 56] width 50 height 13
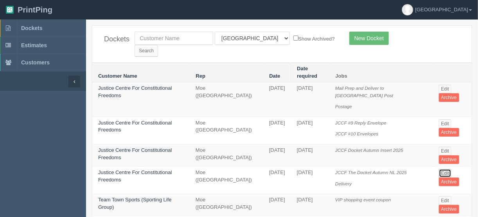
click at [442, 169] on link "Edit" at bounding box center [445, 173] width 13 height 9
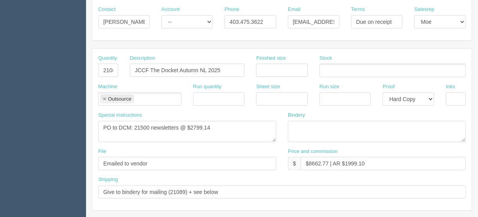
scroll to position [156, 0]
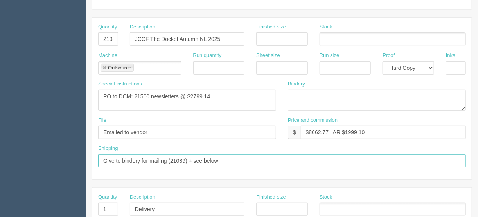
drag, startPoint x: 227, startPoint y: 159, endPoint x: 167, endPoint y: 161, distance: 59.5
click at [167, 161] on input "Give to bindery for mailing (21089) + see below" at bounding box center [281, 160] width 367 height 13
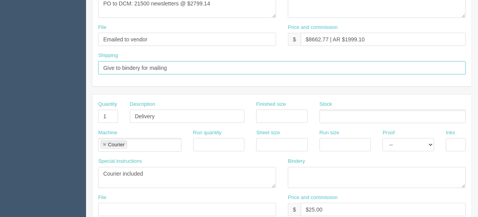
scroll to position [250, 0]
type input "Give to bindery for mailing"
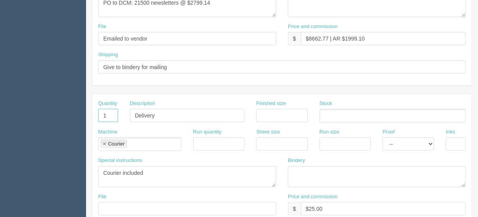
drag, startPoint x: 110, startPoint y: 111, endPoint x: 93, endPoint y: 114, distance: 17.5
click at [93, 114] on div "Quantity 1" at bounding box center [108, 114] width 32 height 29
drag, startPoint x: 163, startPoint y: 110, endPoint x: 104, endPoint y: 112, distance: 59.1
click at [104, 110] on div "Quantity Description Delivery Finished size Stock" at bounding box center [281, 114] width 379 height 29
drag, startPoint x: 104, startPoint y: 142, endPoint x: 122, endPoint y: 150, distance: 19.5
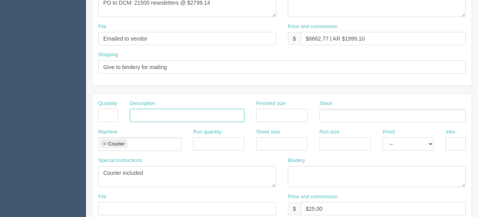
click at [104, 142] on link at bounding box center [104, 144] width 5 height 5
drag, startPoint x: 69, startPoint y: 165, endPoint x: 64, endPoint y: 165, distance: 4.3
click at [57, 165] on section "Dockets Estimates Customers" at bounding box center [239, 114] width 478 height 690
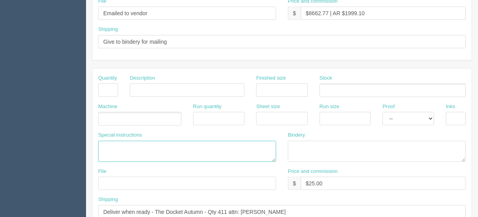
scroll to position [313, 0]
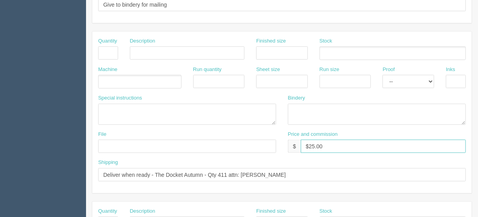
drag, startPoint x: 329, startPoint y: 142, endPoint x: 278, endPoint y: 147, distance: 51.4
click at [279, 146] on div "File Price and commission $ $25.00" at bounding box center [281, 145] width 379 height 29
drag, startPoint x: 289, startPoint y: 171, endPoint x: 67, endPoint y: 177, distance: 221.7
click at [60, 173] on section "Dockets Estimates Customers" at bounding box center [239, 52] width 478 height 690
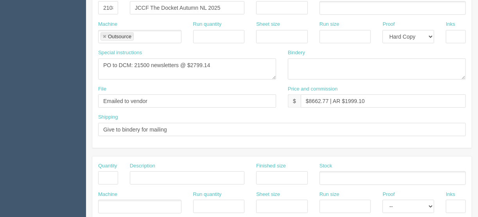
scroll to position [156, 0]
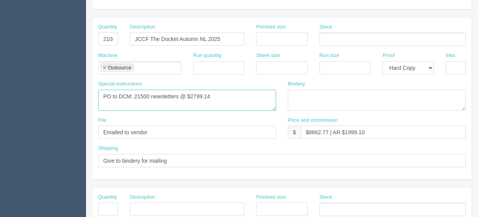
drag, startPoint x: 148, startPoint y: 94, endPoint x: 141, endPoint y: 98, distance: 8.0
click at [141, 98] on textarea "PO to DCM: 21500 newsletters @ $2799.14" at bounding box center [187, 100] width 178 height 21
click at [180, 93] on textarea "PO to DCM: 21500 newsletters @ $2799.14" at bounding box center [187, 100] width 178 height 21
type textarea "PO to DCM: 21089 newsletters 17" x 11" folded to 8.5" x 3.5" as per quote Q2001…"
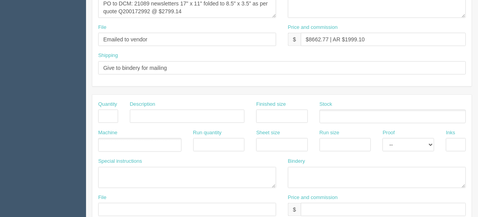
scroll to position [250, 0]
click at [106, 168] on textarea "Courier included" at bounding box center [187, 177] width 178 height 21
paste textarea "Files - Friday 26th Sept Proof and Approval - Monday 29th Sept Ship - Friday 3r…"
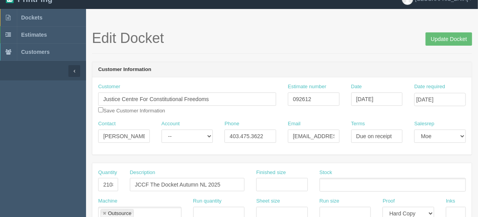
scroll to position [0, 0]
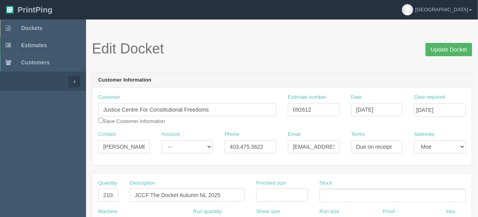
type textarea "Files - Friday 26th Sept Proof and Approval - Monday 29th Sept Ship - Friday 3r…"
click at [447, 48] on input "Update Docket" at bounding box center [448, 49] width 47 height 13
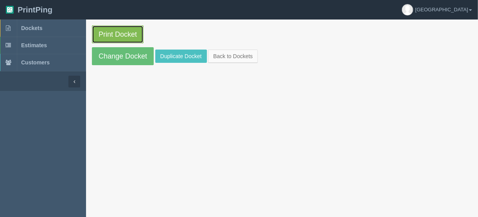
click at [121, 30] on link "Print Docket" at bounding box center [118, 34] width 52 height 18
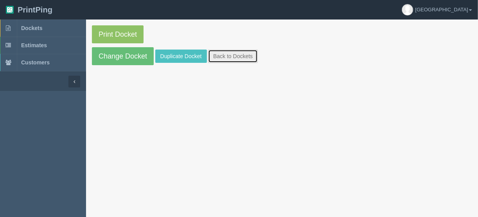
click at [244, 56] on link "Back to Dockets" at bounding box center [233, 56] width 50 height 13
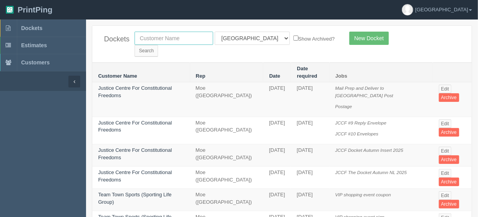
click at [161, 41] on input "text" at bounding box center [173, 38] width 79 height 13
type input "cmp"
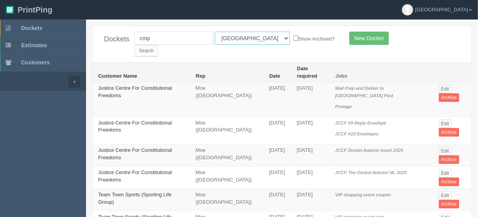
click at [247, 39] on select "All Users [PERSON_NAME] Test 1 [PERSON_NAME] [PERSON_NAME] [PERSON_NAME] France…" at bounding box center [252, 38] width 75 height 13
select select
click at [215, 32] on select "All Users [PERSON_NAME] Test 1 [PERSON_NAME] [PERSON_NAME] [PERSON_NAME] France…" at bounding box center [252, 38] width 75 height 13
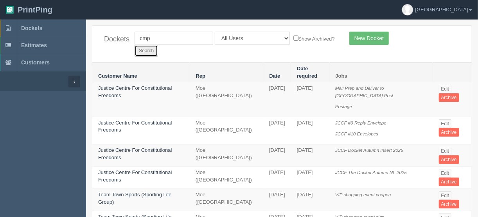
click at [158, 45] on input "Search" at bounding box center [145, 51] width 23 height 12
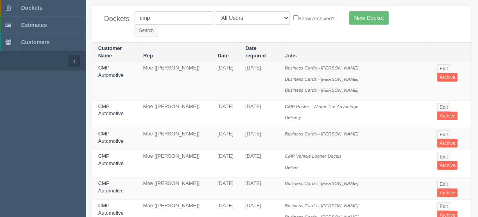
scroll to position [31, 0]
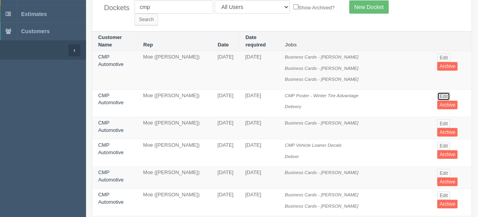
click at [441, 92] on link "Edit" at bounding box center [443, 96] width 13 height 9
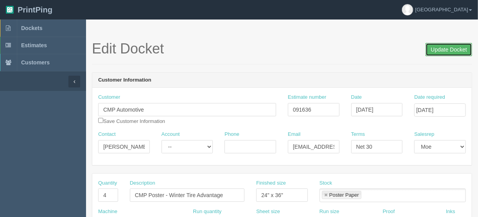
click at [438, 48] on input "Update Docket" at bounding box center [448, 49] width 47 height 13
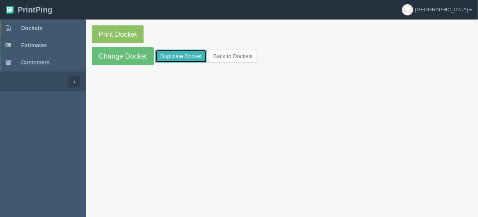
click at [173, 53] on link "Duplicate Docket" at bounding box center [181, 56] width 52 height 13
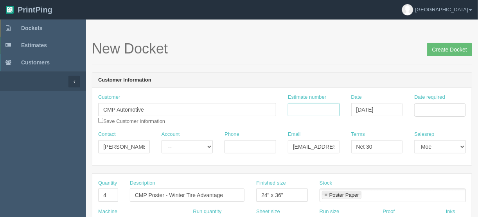
click at [305, 108] on input "Estimate number" at bounding box center [314, 109] width 52 height 13
type input "092605"
click at [432, 113] on input "Date required" at bounding box center [440, 110] width 52 height 13
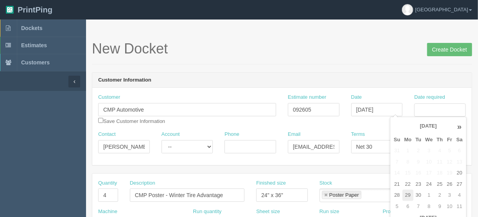
click at [405, 197] on td "29" at bounding box center [407, 195] width 11 height 11
type input "[DATE]"
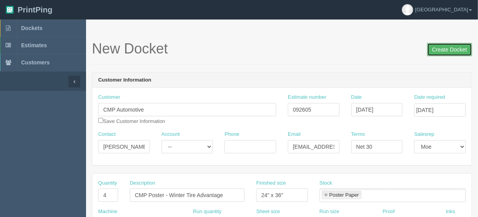
click at [444, 47] on input "Create Docket" at bounding box center [449, 49] width 45 height 13
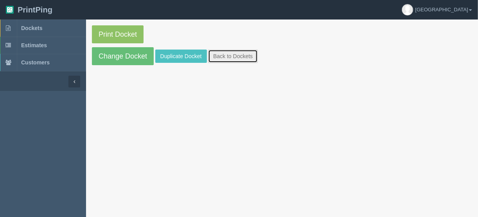
click at [222, 54] on link "Back to Dockets" at bounding box center [233, 56] width 50 height 13
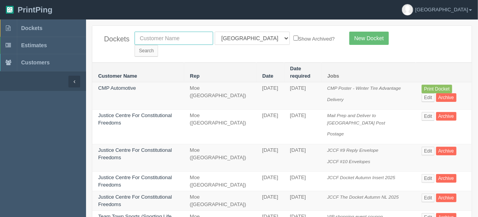
click at [174, 38] on input "text" at bounding box center [173, 38] width 79 height 13
type input "olds"
click at [158, 45] on input "Search" at bounding box center [145, 51] width 23 height 12
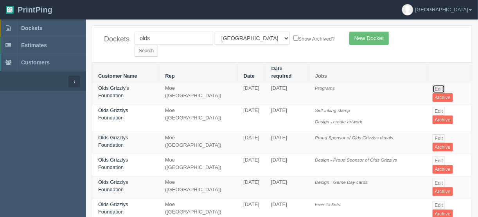
click at [440, 85] on link "Edit" at bounding box center [438, 89] width 13 height 9
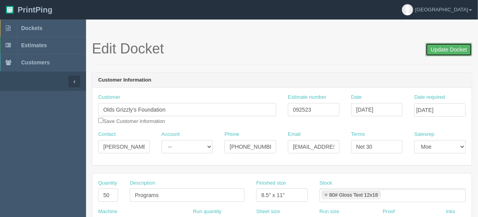
click at [443, 47] on input "Update Docket" at bounding box center [448, 49] width 47 height 13
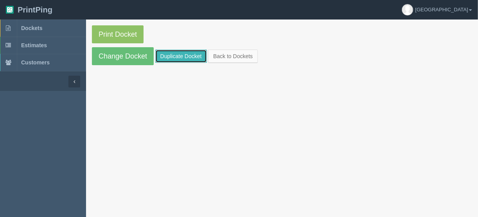
click at [181, 54] on link "Duplicate Docket" at bounding box center [181, 56] width 52 height 13
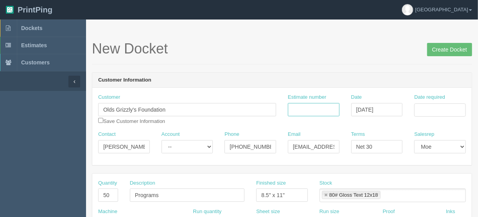
click at [299, 109] on input "Estimate number" at bounding box center [314, 109] width 52 height 13
type input "092523"
click at [421, 109] on input "Date required" at bounding box center [440, 110] width 52 height 13
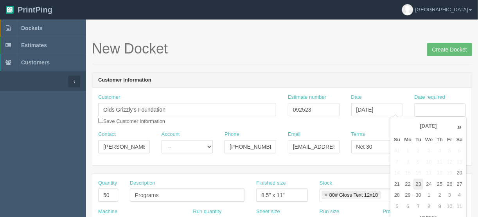
click at [419, 186] on td "23" at bounding box center [418, 184] width 10 height 11
click at [448, 183] on td "26" at bounding box center [448, 184] width 9 height 11
type input "[DATE]"
click at [331, 77] on header "Customer Information" at bounding box center [281, 81] width 379 height 16
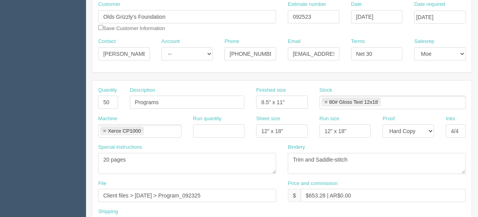
scroll to position [94, 0]
drag, startPoint x: 223, startPoint y: 193, endPoint x: 215, endPoint y: 193, distance: 7.8
click at [215, 193] on input "Client files > [DATE] > Program_092325" at bounding box center [187, 194] width 178 height 13
type input "Client files > [DATE] > Program_092525"
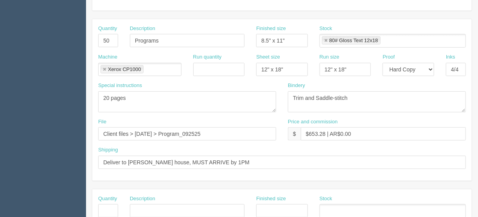
scroll to position [156, 0]
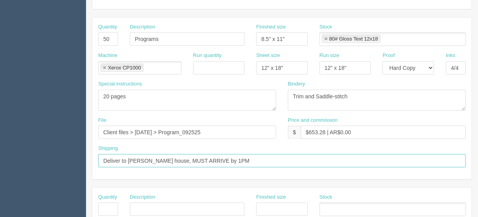
drag, startPoint x: 219, startPoint y: 159, endPoint x: 208, endPoint y: 161, distance: 11.5
click at [208, 161] on input "Deliver to [PERSON_NAME] house, MUST ARRIVE by 1PM" at bounding box center [281, 160] width 367 height 13
type input "Deliver to [PERSON_NAME] house, MUST ARRIVE by NOON"
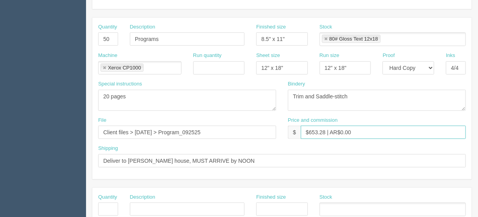
drag, startPoint x: 324, startPoint y: 130, endPoint x: 309, endPoint y: 130, distance: 14.5
click at [309, 130] on input "$653.28 | AR$0.00" at bounding box center [383, 132] width 165 height 13
type input "$236.04 | AR$0.00"
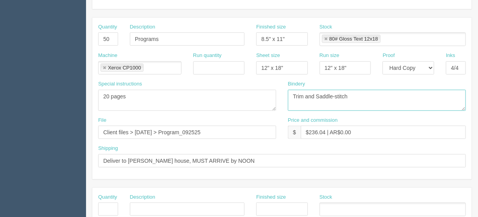
click at [319, 93] on textarea "Trim and Saddle-stitch" at bounding box center [377, 100] width 178 height 21
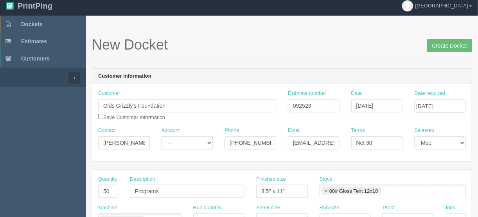
scroll to position [0, 0]
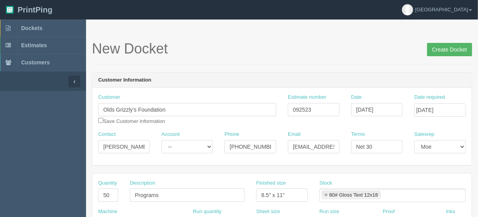
type textarea "Trim and saddle-stitch"
click at [445, 49] on input "Create Docket" at bounding box center [449, 49] width 45 height 13
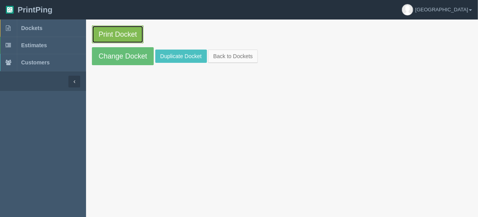
click at [111, 30] on link "Print Docket" at bounding box center [118, 34] width 52 height 18
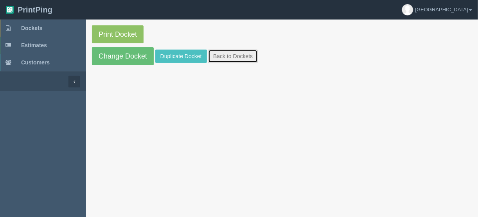
click at [237, 53] on link "Back to Dockets" at bounding box center [233, 56] width 50 height 13
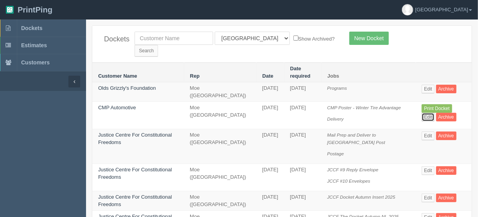
click at [434, 113] on link "Edit" at bounding box center [427, 117] width 13 height 9
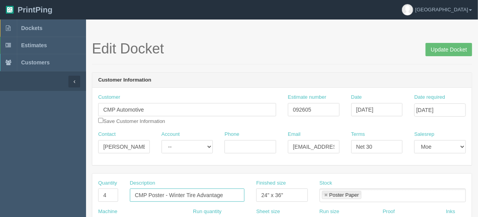
drag, startPoint x: 224, startPoint y: 192, endPoint x: 196, endPoint y: 194, distance: 27.8
click at [196, 194] on input "CMP Poster - Winter Tire Advantage" at bounding box center [187, 195] width 115 height 13
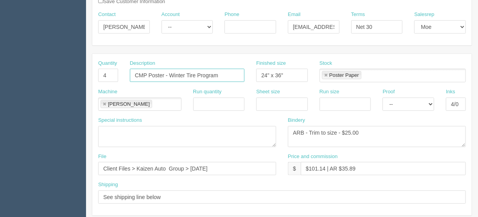
scroll to position [125, 0]
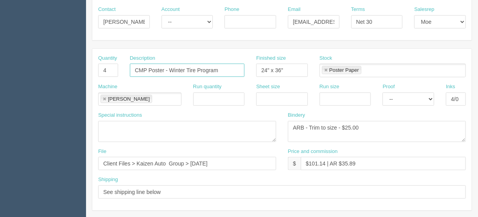
type input "CMP Poster - Winter Tire Program"
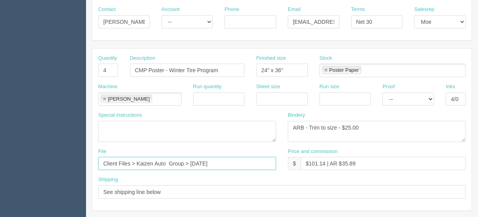
drag, startPoint x: 223, startPoint y: 161, endPoint x: 42, endPoint y: 165, distance: 181.0
type input "[EMAIL_ADDRESS][DOMAIN_NAME]"
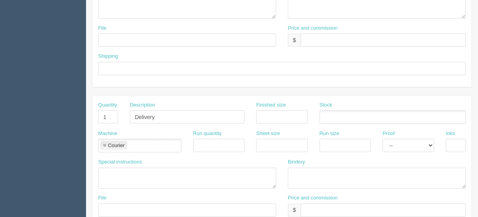
scroll to position [469, 0]
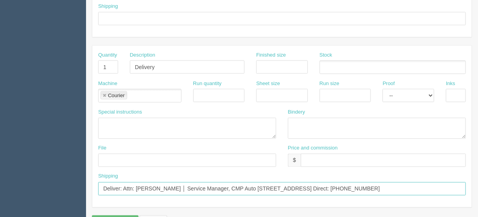
drag, startPoint x: 219, startPoint y: 185, endPoint x: 136, endPoint y: 188, distance: 82.9
click at [136, 188] on input "Deliver: Attn: [PERSON_NAME] │ Service Manager, CMP Auto [STREET_ADDRESS] Direc…" at bounding box center [281, 189] width 367 height 13
click at [237, 184] on input "Deliver: Attn: [PERSON_NAME] - CMP Auto [STREET_ADDRESS] Direct: [PHONE_NUMBER]" at bounding box center [281, 189] width 367 height 13
drag, startPoint x: 357, startPoint y: 186, endPoint x: 299, endPoint y: 192, distance: 58.5
click at [299, 192] on input "Deliver: Attn: [PERSON_NAME] - CMP Auto [STREET_ADDRESS] Direct: [PHONE_NUMBER]" at bounding box center [281, 189] width 367 height 13
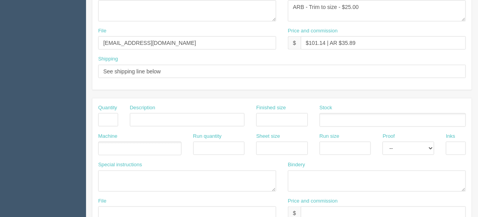
scroll to position [219, 0]
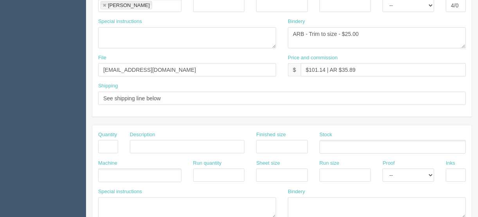
type input "Deliver: Attn: [PERSON_NAME] - CMP Auto [STREET_ADDRESS]"
drag, startPoint x: 324, startPoint y: 69, endPoint x: 309, endPoint y: 67, distance: 15.4
click at [309, 67] on input "$101.14 | AR $35.89" at bounding box center [383, 69] width 165 height 13
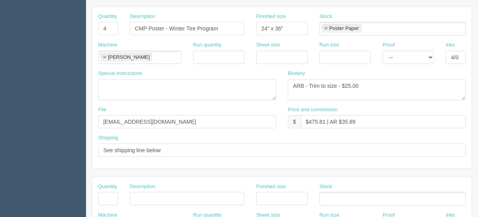
scroll to position [156, 0]
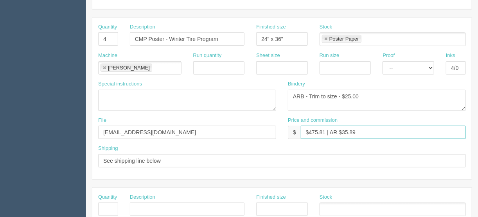
click at [362, 129] on input "$475.81 | AR $35.89" at bounding box center [383, 132] width 165 height 13
drag, startPoint x: 365, startPoint y: 132, endPoint x: 342, endPoint y: 132, distance: 23.5
click at [342, 132] on input "$475.81 | AR $35.89" at bounding box center [383, 132] width 165 height 13
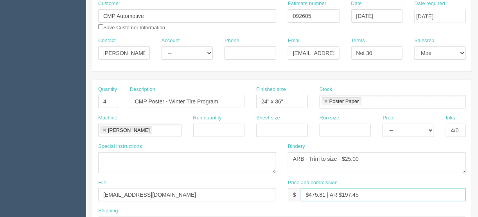
type input "$475.81 | AR $197.45"
click at [429, 129] on select "-- Email Hard Copy" at bounding box center [408, 130] width 52 height 13
select select "Hard Copy"
click at [382, 124] on select "-- Email Hard Copy" at bounding box center [408, 130] width 52 height 13
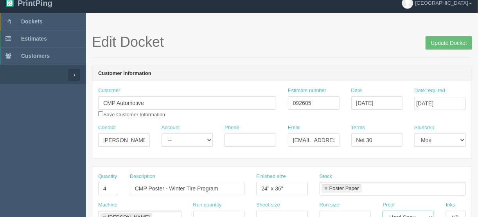
scroll to position [0, 0]
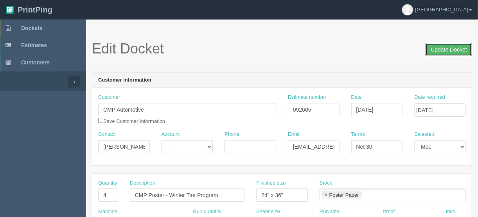
click at [439, 50] on input "Update Docket" at bounding box center [448, 49] width 47 height 13
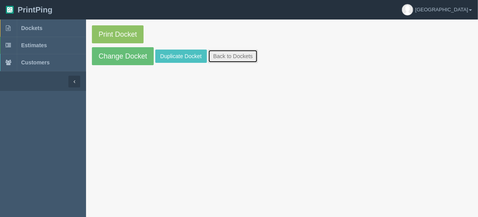
click at [230, 55] on link "Back to Dockets" at bounding box center [233, 56] width 50 height 13
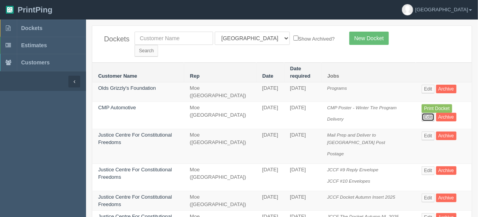
click at [434, 113] on link "Edit" at bounding box center [427, 117] width 13 height 9
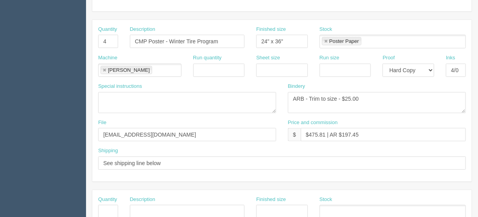
scroll to position [188, 0]
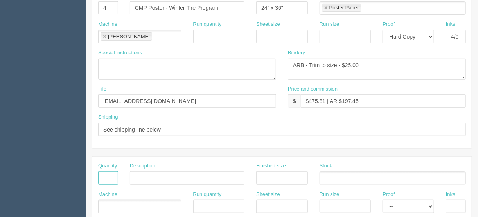
click at [110, 173] on input "text" at bounding box center [108, 178] width 20 height 13
type input "1"
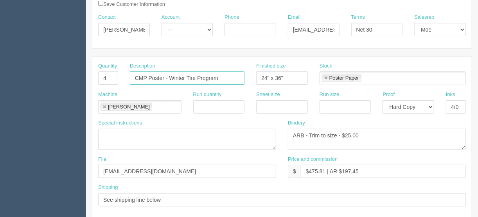
scroll to position [107, 0]
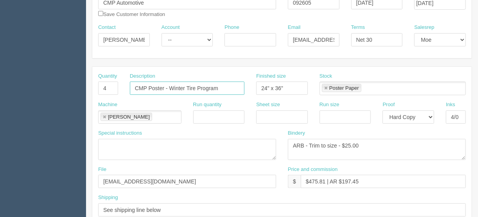
drag, startPoint x: 165, startPoint y: 5, endPoint x: 236, endPoint y: 84, distance: 106.0
click at [236, 84] on input "CMP Poster - Winter Tire Program" at bounding box center [187, 88] width 115 height 13
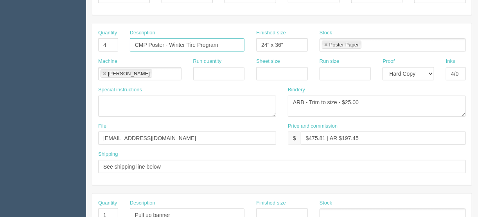
scroll to position [201, 0]
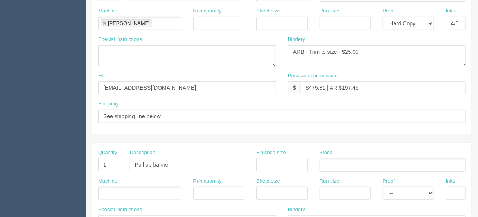
click at [181, 162] on input "Pull up banner" at bounding box center [187, 164] width 115 height 13
paste input "- Winter Tire Program"
type input "Pull up banner - Winter Tire Program"
click at [260, 165] on input "text" at bounding box center [282, 164] width 52 height 13
type input "33.5" x 84.25""
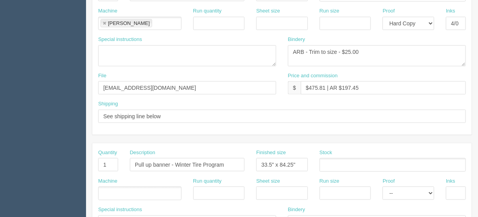
click at [327, 163] on input "text" at bounding box center [324, 165] width 8 height 11
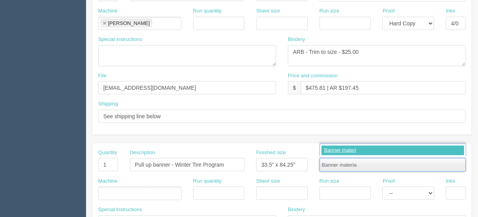
type input "Banner material"
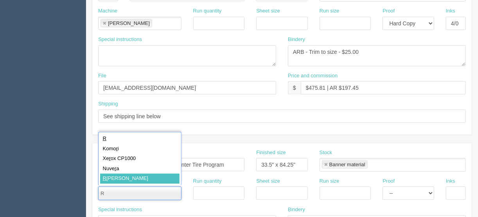
type input "R"
type input "[PERSON_NAME]"
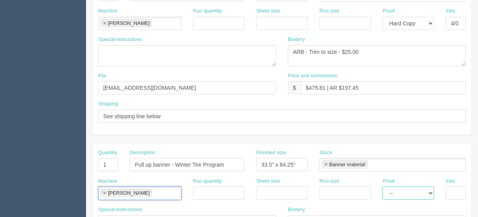
click at [433, 192] on select "-- Email Hard Copy" at bounding box center [408, 193] width 52 height 13
select select "Hard Copy"
click at [382, 187] on select "-- Email Hard Copy" at bounding box center [408, 193] width 52 height 13
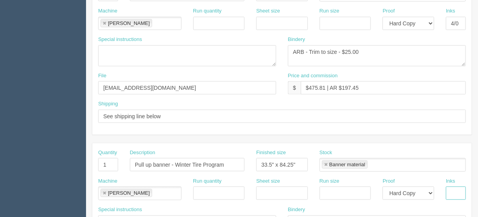
click at [458, 190] on input "text" at bounding box center [456, 193] width 20 height 13
type input "4/0"
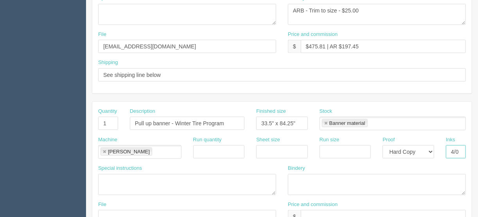
scroll to position [326, 0]
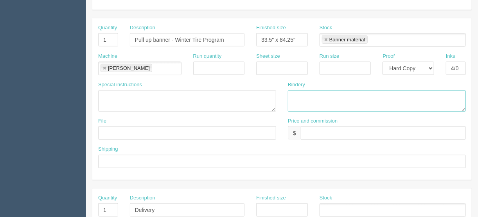
click at [298, 94] on textarea at bounding box center [377, 101] width 178 height 21
click at [372, 91] on textarea "ARB - Trim and assemble - $" at bounding box center [377, 101] width 178 height 21
type textarea "ARB - Trim and assemble - $20.00"
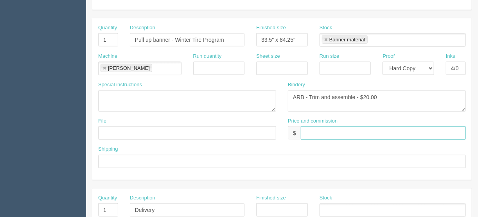
drag, startPoint x: 308, startPoint y: 129, endPoint x: 312, endPoint y: 130, distance: 4.4
click at [308, 129] on input "text" at bounding box center [383, 133] width 165 height 13
type input "$Included above"
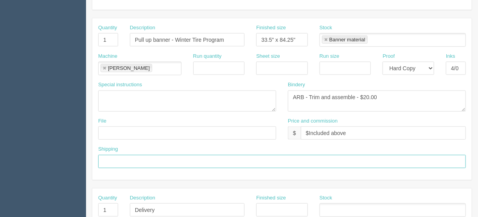
click at [115, 159] on input "text" at bounding box center [281, 161] width 367 height 13
type input "See shipping line below"
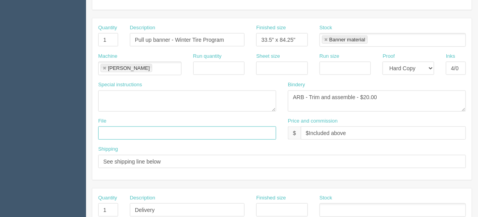
click at [106, 131] on input "text" at bounding box center [187, 133] width 178 height 13
type input "files@allrush.ca"
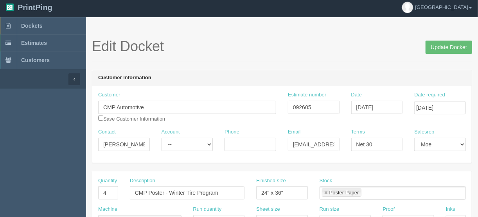
scroll to position [0, 0]
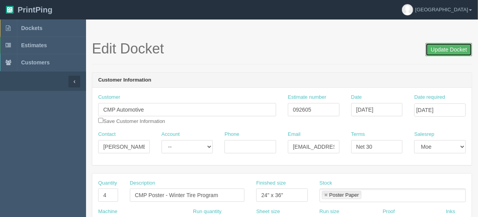
click at [452, 45] on input "Update Docket" at bounding box center [448, 49] width 47 height 13
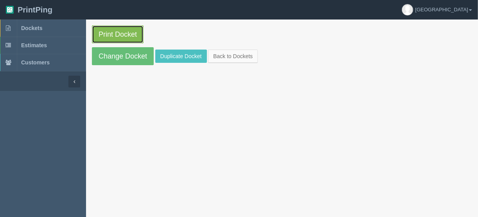
click at [104, 29] on link "Print Docket" at bounding box center [118, 34] width 52 height 18
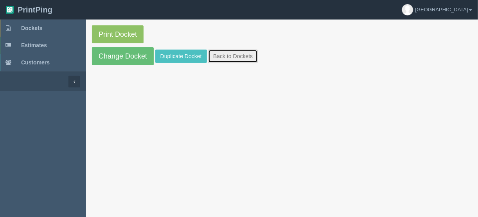
click at [223, 56] on link "Back to Dockets" at bounding box center [233, 56] width 50 height 13
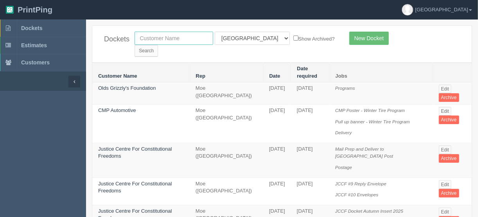
click at [164, 38] on input "text" at bounding box center [173, 38] width 79 height 13
type input "cmp"
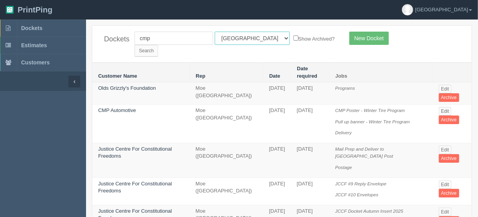
click at [249, 38] on select "All Users Ali Ali Test 1 Aly Amy Ankit Arif Brandon Dan France Greg Jim Mark Ma…" at bounding box center [252, 38] width 75 height 13
select select
click at [215, 32] on select "All Users Ali Ali Test 1 Aly Amy Ankit Arif Brandon Dan France Greg Jim Mark Ma…" at bounding box center [252, 38] width 75 height 13
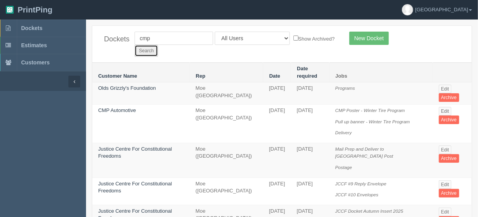
click at [158, 45] on input "Search" at bounding box center [145, 51] width 23 height 12
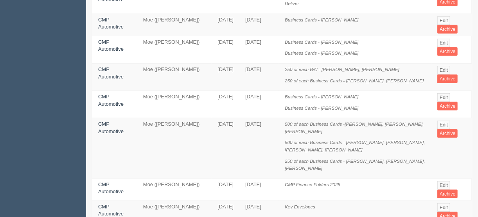
scroll to position [281, 0]
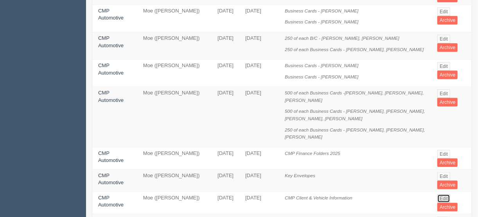
click at [438, 195] on link "Edit" at bounding box center [443, 199] width 13 height 9
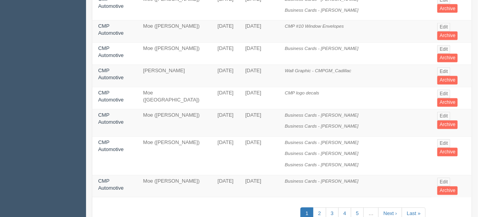
scroll to position [571, 0]
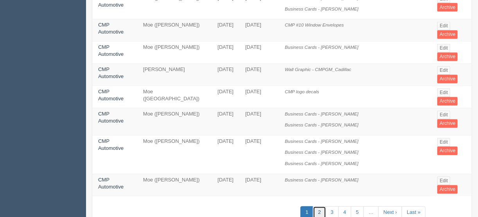
click at [319, 207] on link "2" at bounding box center [319, 213] width 13 height 13
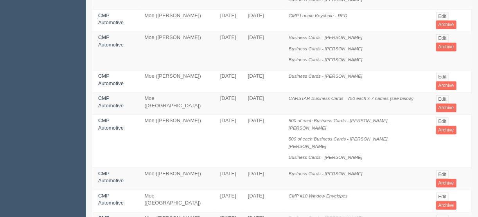
scroll to position [594, 0]
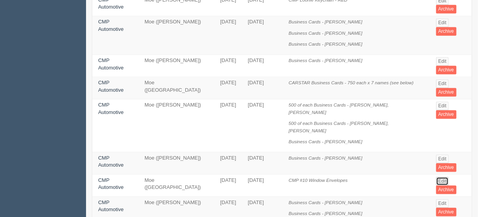
click at [440, 177] on link "Edit" at bounding box center [442, 181] width 13 height 9
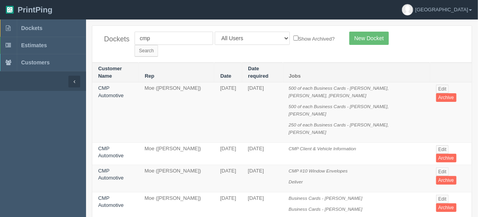
scroll to position [594, 0]
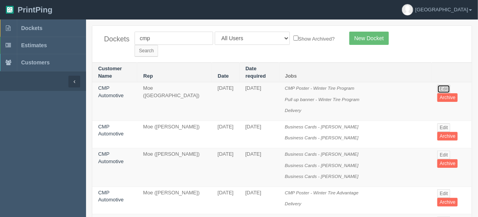
click at [443, 85] on link "Edit" at bounding box center [443, 89] width 13 height 9
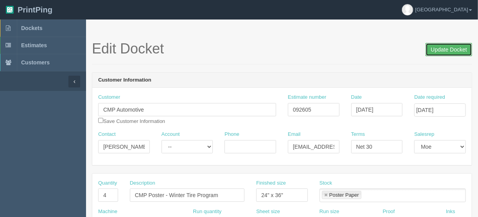
click at [447, 47] on input "Update Docket" at bounding box center [448, 49] width 47 height 13
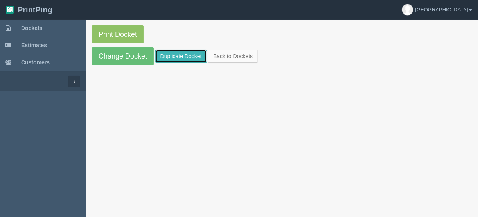
click at [172, 55] on link "Duplicate Docket" at bounding box center [181, 56] width 52 height 13
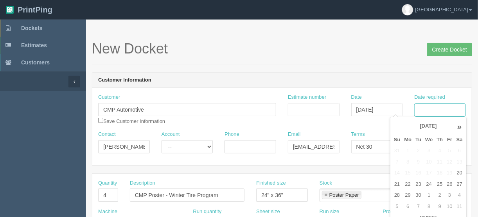
click at [444, 109] on input "Date required" at bounding box center [440, 110] width 52 height 13
click at [417, 192] on td "30" at bounding box center [418, 195] width 10 height 11
click at [405, 195] on td "29" at bounding box center [407, 195] width 11 height 11
type input "[DATE]"
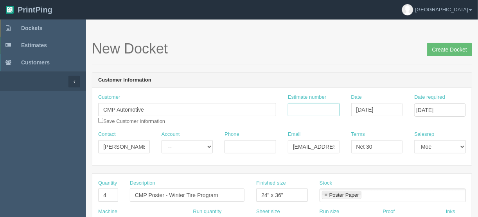
scroll to position [0, 0]
click at [309, 109] on input "Estimate number" at bounding box center [314, 109] width 52 height 13
type input "092605"
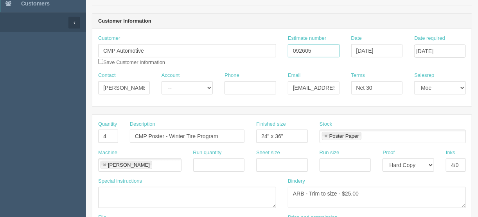
scroll to position [63, 0]
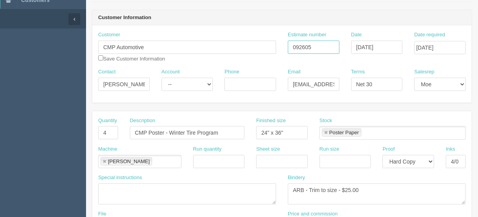
click at [325, 132] on link at bounding box center [325, 133] width 5 height 5
type input "092605"
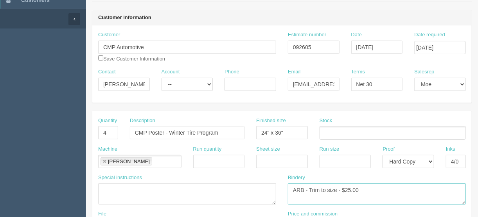
drag, startPoint x: 308, startPoint y: 187, endPoint x: 245, endPoint y: 189, distance: 63.4
click at [258, 191] on div "Special instructions Bindery ARB - Trim to size - $25.00" at bounding box center [281, 192] width 379 height 36
drag, startPoint x: 346, startPoint y: 185, endPoint x: 321, endPoint y: 189, distance: 24.9
click at [321, 189] on textarea "ARB - Trim to size - $25.00" at bounding box center [377, 194] width 178 height 21
type textarea "Trim to size"
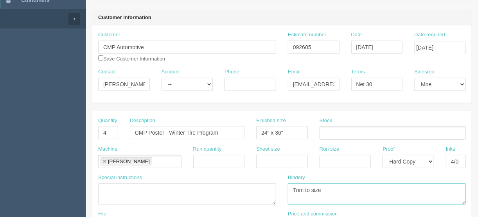
click at [102, 159] on link at bounding box center [104, 161] width 5 height 5
type textarea "Trim to size"
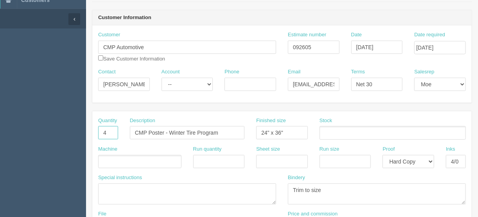
drag, startPoint x: 109, startPoint y: 134, endPoint x: 83, endPoint y: 134, distance: 25.8
type input "20"
click at [150, 131] on input "CMP Poster - Winter Tire Program" at bounding box center [187, 132] width 115 height 13
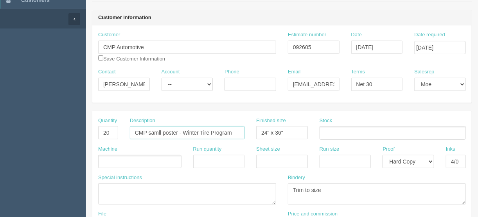
type input "CMP samll poster - Winter Tire Program"
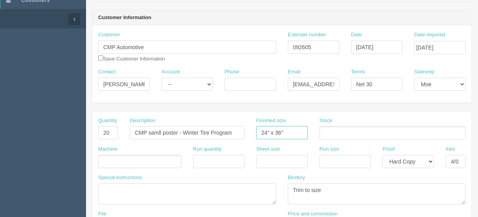
drag, startPoint x: 289, startPoint y: 131, endPoint x: 185, endPoint y: 140, distance: 104.3
click at [185, 140] on div "Quantity 20 Description CMP samll poster - Winter Tire Program Finished size 24…" at bounding box center [281, 131] width 379 height 29
type input "8.5" x 11""
click at [143, 157] on ul at bounding box center [139, 162] width 83 height 14
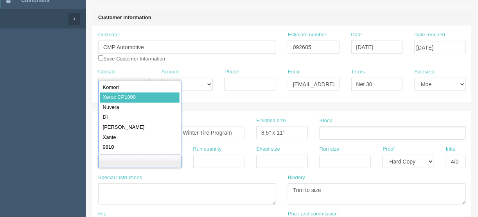
type input "Xerox CP1000"
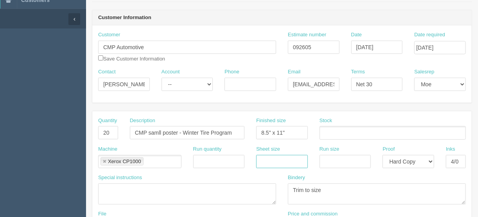
drag, startPoint x: 276, startPoint y: 162, endPoint x: 281, endPoint y: 164, distance: 5.3
click at [275, 162] on input "text" at bounding box center [282, 161] width 52 height 13
type input "12" x 18""
click at [328, 158] on input "text" at bounding box center [345, 161] width 52 height 13
type input "12" x 18""
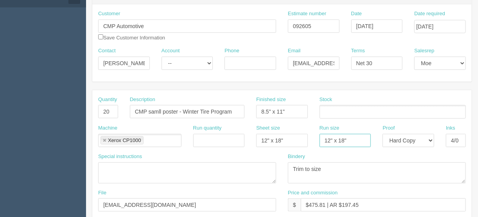
scroll to position [125, 0]
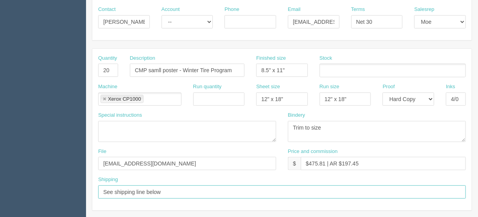
drag, startPoint x: 161, startPoint y: 188, endPoint x: 147, endPoint y: 193, distance: 15.5
click at [147, 193] on input "See shipping line below" at bounding box center [281, 192] width 367 height 13
type input "See shipping line on other docket"
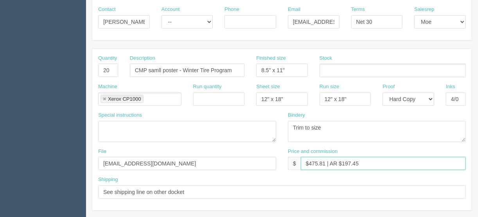
drag, startPoint x: 368, startPoint y: 162, endPoint x: 346, endPoint y: 180, distance: 28.9
click at [307, 162] on input "$475.81 | AR $197.45" at bounding box center [383, 163] width 165 height 13
type input "$Included in other docket"
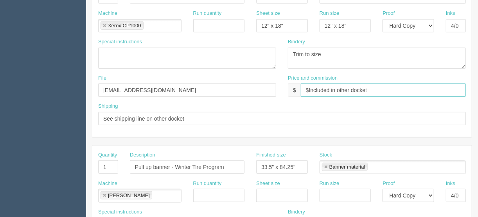
scroll to position [219, 0]
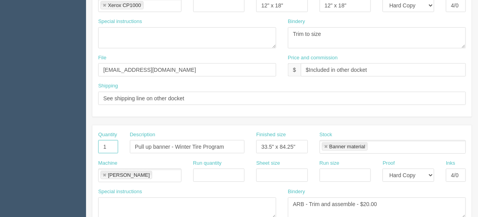
drag, startPoint x: 109, startPoint y: 145, endPoint x: 74, endPoint y: 144, distance: 34.8
click at [74, 144] on section "Dockets Estimates Customers" at bounding box center [239, 146] width 478 height 690
drag, startPoint x: 228, startPoint y: 144, endPoint x: 132, endPoint y: 152, distance: 96.0
click at [132, 152] on div "Description Pull up banner - Winter Tire Program" at bounding box center [187, 145] width 126 height 29
drag, startPoint x: 297, startPoint y: 145, endPoint x: 220, endPoint y: 150, distance: 77.2
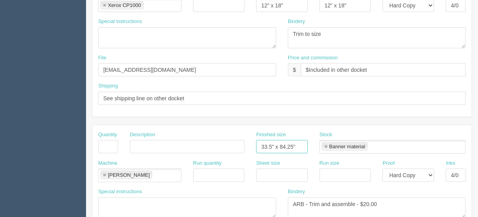
click at [229, 148] on div "Quantity Description Finished size 33.5" x 84.25" Stock Banner material Banner …" at bounding box center [281, 145] width 379 height 29
drag, startPoint x: 102, startPoint y: 172, endPoint x: 118, endPoint y: 171, distance: 15.2
click at [102, 173] on link at bounding box center [104, 175] width 5 height 5
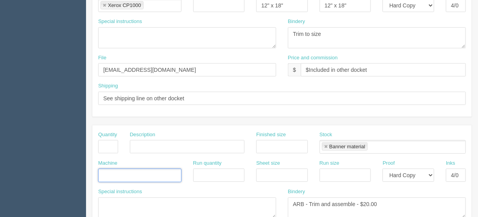
click at [325, 145] on link at bounding box center [325, 147] width 5 height 5
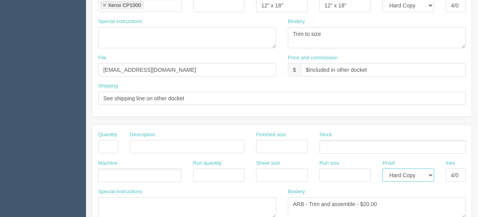
click at [429, 175] on select "-- Email Hard Copy" at bounding box center [408, 175] width 52 height 13
select select
click at [382, 169] on select "-- Email Hard Copy" at bounding box center [408, 175] width 52 height 13
drag, startPoint x: 449, startPoint y: 172, endPoint x: 467, endPoint y: 173, distance: 17.6
click at [477, 171] on html "PrintPing [GEOGRAPHIC_DATA] Edit account ( [EMAIL_ADDRESS][DOMAIN_NAME] ) Logou…" at bounding box center [239, 136] width 478 height 710
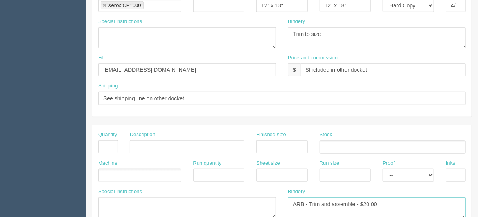
drag, startPoint x: 381, startPoint y: 200, endPoint x: 249, endPoint y: 208, distance: 132.4
click at [249, 208] on div "Special instructions Bindery ARB - Trim and assemble - $20.00" at bounding box center [281, 206] width 379 height 36
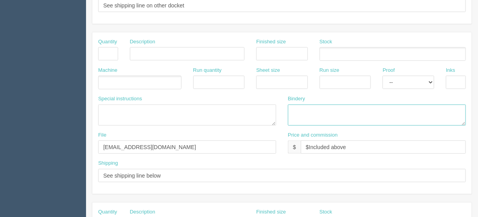
scroll to position [313, 0]
drag, startPoint x: 291, startPoint y: 143, endPoint x: 231, endPoint y: 143, distance: 60.2
click at [231, 143] on div "File [EMAIL_ADDRESS][DOMAIN_NAME] Price and commission $ $Included above" at bounding box center [281, 145] width 379 height 29
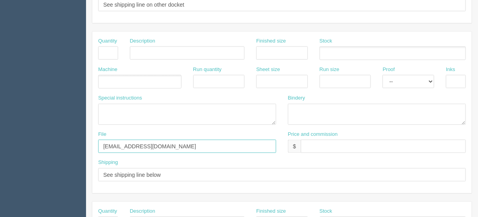
drag, startPoint x: 143, startPoint y: 145, endPoint x: 77, endPoint y: 152, distance: 65.7
click at [72, 147] on section "Dockets Estimates Customers" at bounding box center [239, 52] width 478 height 690
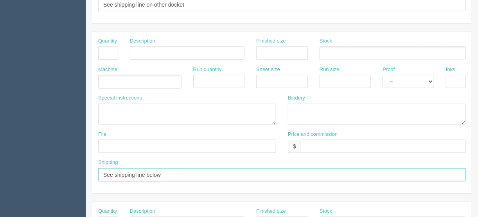
drag, startPoint x: 177, startPoint y: 174, endPoint x: 56, endPoint y: 173, distance: 120.8
click at [49, 172] on section "Dockets Estimates Customers" at bounding box center [239, 52] width 478 height 690
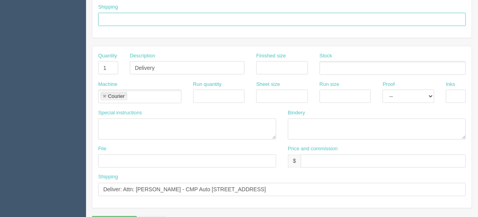
scroll to position [469, 0]
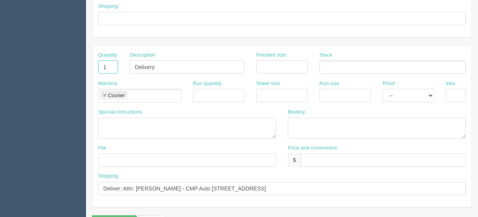
drag, startPoint x: 111, startPoint y: 63, endPoint x: 82, endPoint y: 64, distance: 28.5
drag, startPoint x: 155, startPoint y: 61, endPoint x: 95, endPoint y: 60, distance: 59.8
click at [95, 60] on div "Quantity Description Delivery Finished size Stock" at bounding box center [281, 66] width 379 height 29
click at [106, 93] on link at bounding box center [104, 95] width 5 height 5
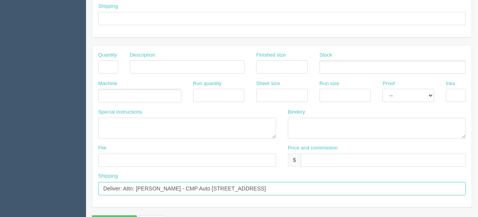
drag, startPoint x: 310, startPoint y: 184, endPoint x: 68, endPoint y: 187, distance: 241.6
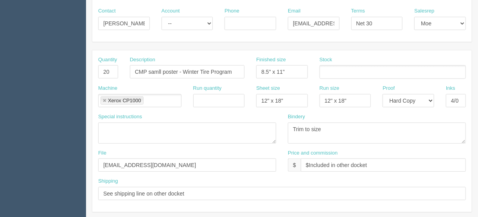
scroll to position [113, 0]
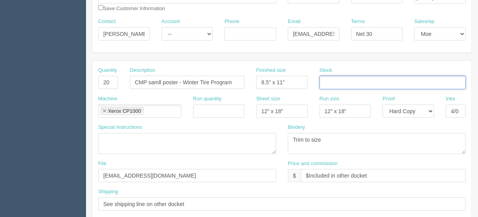
click at [326, 82] on input "text" at bounding box center [324, 82] width 8 height 11
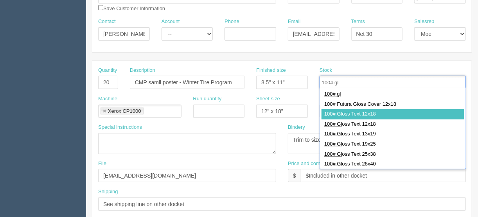
type input "100# gl"
type input "100# Gloss Text 12x18"
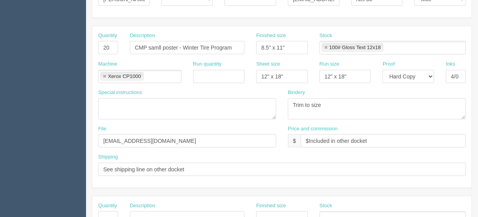
scroll to position [144, 0]
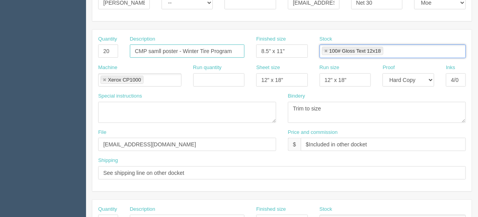
drag, startPoint x: 158, startPoint y: 49, endPoint x: 138, endPoint y: 64, distance: 24.8
click at [158, 49] on input "CMP samll poster - Winter Tire Program" at bounding box center [187, 51] width 115 height 13
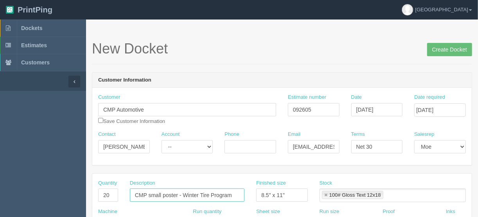
scroll to position [0, 0]
type input "CMP small poster - Winter Tire Program"
click at [443, 46] on input "Create Docket" at bounding box center [449, 49] width 45 height 13
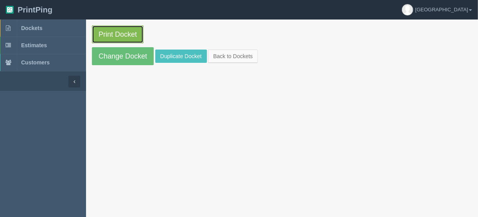
click at [110, 32] on link "Print Docket" at bounding box center [118, 34] width 52 height 18
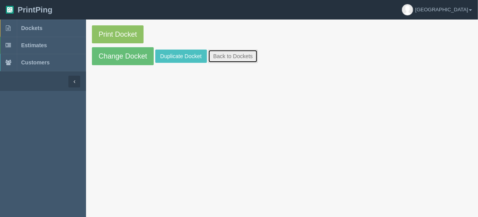
click at [224, 55] on link "Back to Dockets" at bounding box center [233, 56] width 50 height 13
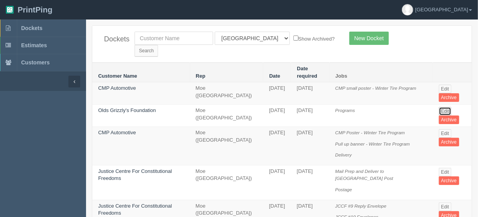
click at [442, 107] on link "Edit" at bounding box center [445, 111] width 13 height 9
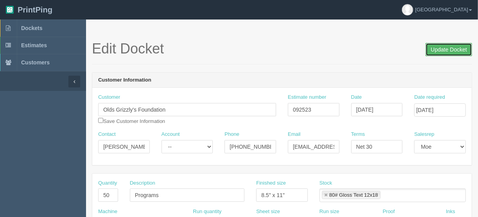
click at [444, 48] on input "Update Docket" at bounding box center [448, 49] width 47 height 13
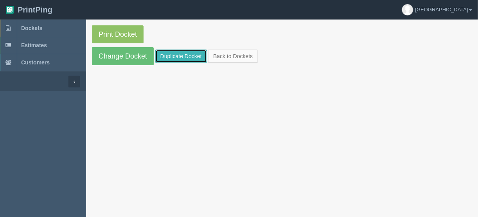
click at [178, 54] on link "Duplicate Docket" at bounding box center [181, 56] width 52 height 13
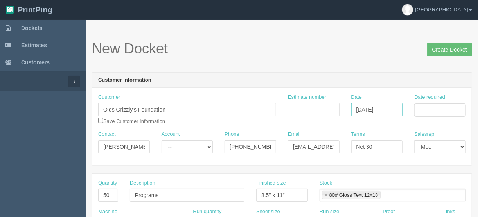
click at [370, 109] on input "[DATE]" at bounding box center [377, 109] width 52 height 13
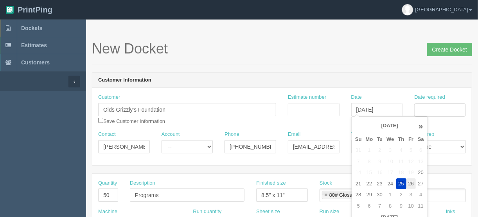
click at [411, 184] on td "26" at bounding box center [410, 184] width 9 height 11
type input "[DATE]"
drag, startPoint x: 429, startPoint y: 108, endPoint x: 435, endPoint y: 111, distance: 6.5
click at [429, 108] on input "Date required" at bounding box center [440, 110] width 52 height 13
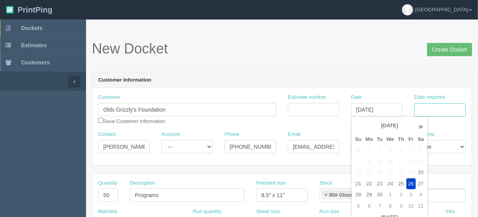
scroll to position [0, 0]
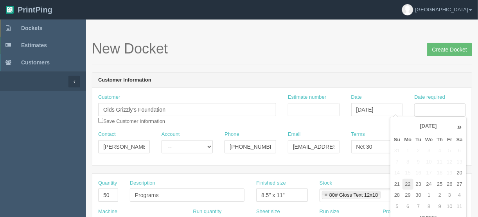
click at [406, 181] on td "22" at bounding box center [407, 184] width 11 height 11
click at [448, 184] on td "26" at bounding box center [448, 184] width 9 height 11
type input "[DATE]"
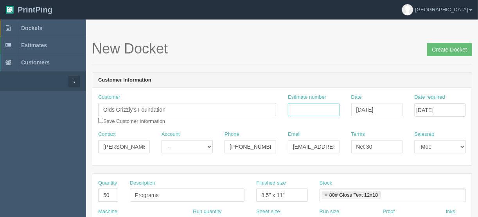
click at [308, 107] on input "Estimate number" at bounding box center [314, 109] width 52 height 13
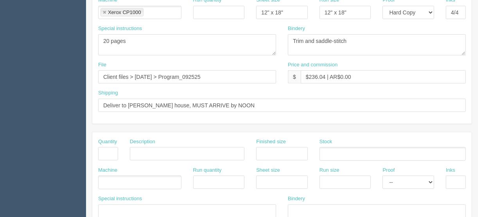
scroll to position [219, 0]
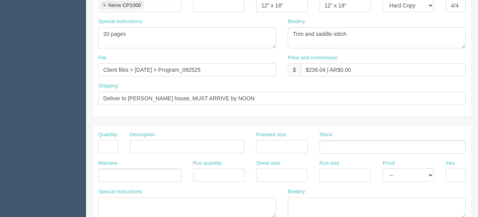
type input "092523"
click at [217, 68] on input "Client files > September 2025 > Program_092525" at bounding box center [187, 69] width 178 height 13
type input "Client files > September 2025 > Program_092625"
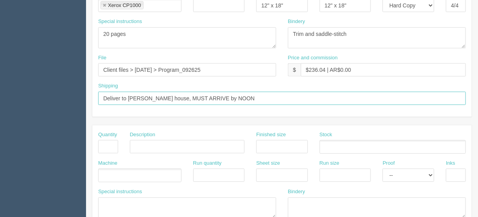
drag, startPoint x: 226, startPoint y: 97, endPoint x: 207, endPoint y: 97, distance: 18.4
click at [207, 97] on input "Deliver to Moe's house, MUST ARRIVE by NOON" at bounding box center [281, 98] width 367 height 13
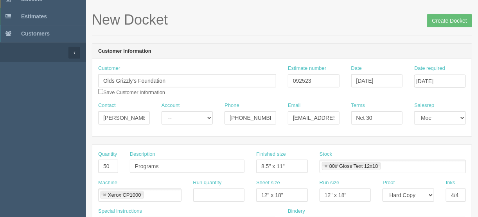
scroll to position [0, 0]
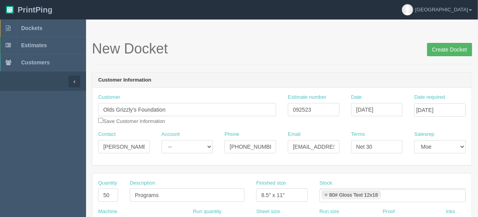
type input "Deliver to Moe's house, MUST ARRIVE by end-of-day"
click at [445, 49] on input "Create Docket" at bounding box center [449, 49] width 45 height 13
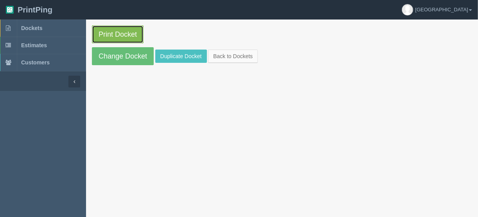
click at [116, 31] on link "Print Docket" at bounding box center [118, 34] width 52 height 18
